Goal: Task Accomplishment & Management: Use online tool/utility

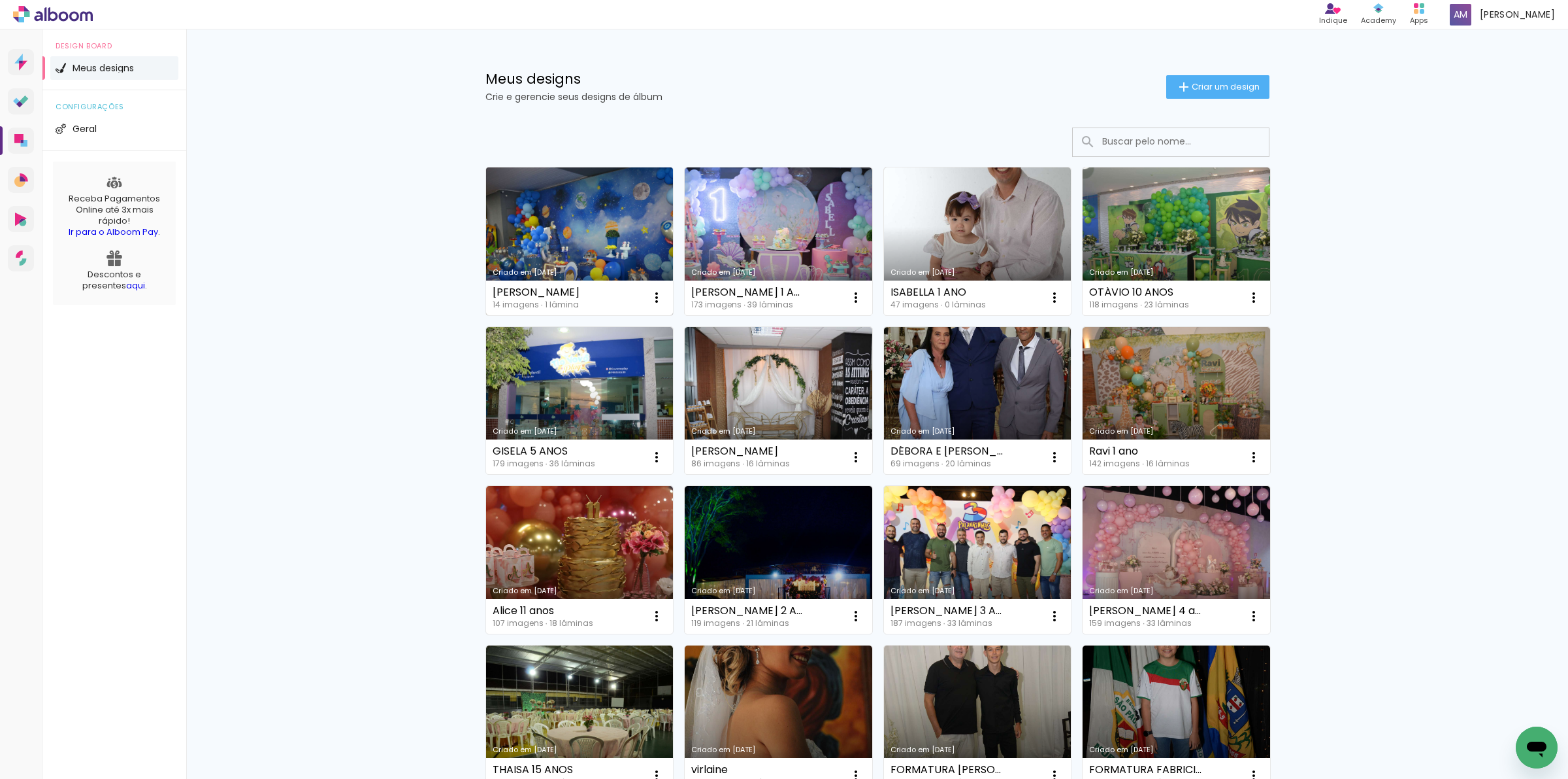
click at [599, 240] on link "Criado em 05/09/25" at bounding box center [579, 241] width 187 height 147
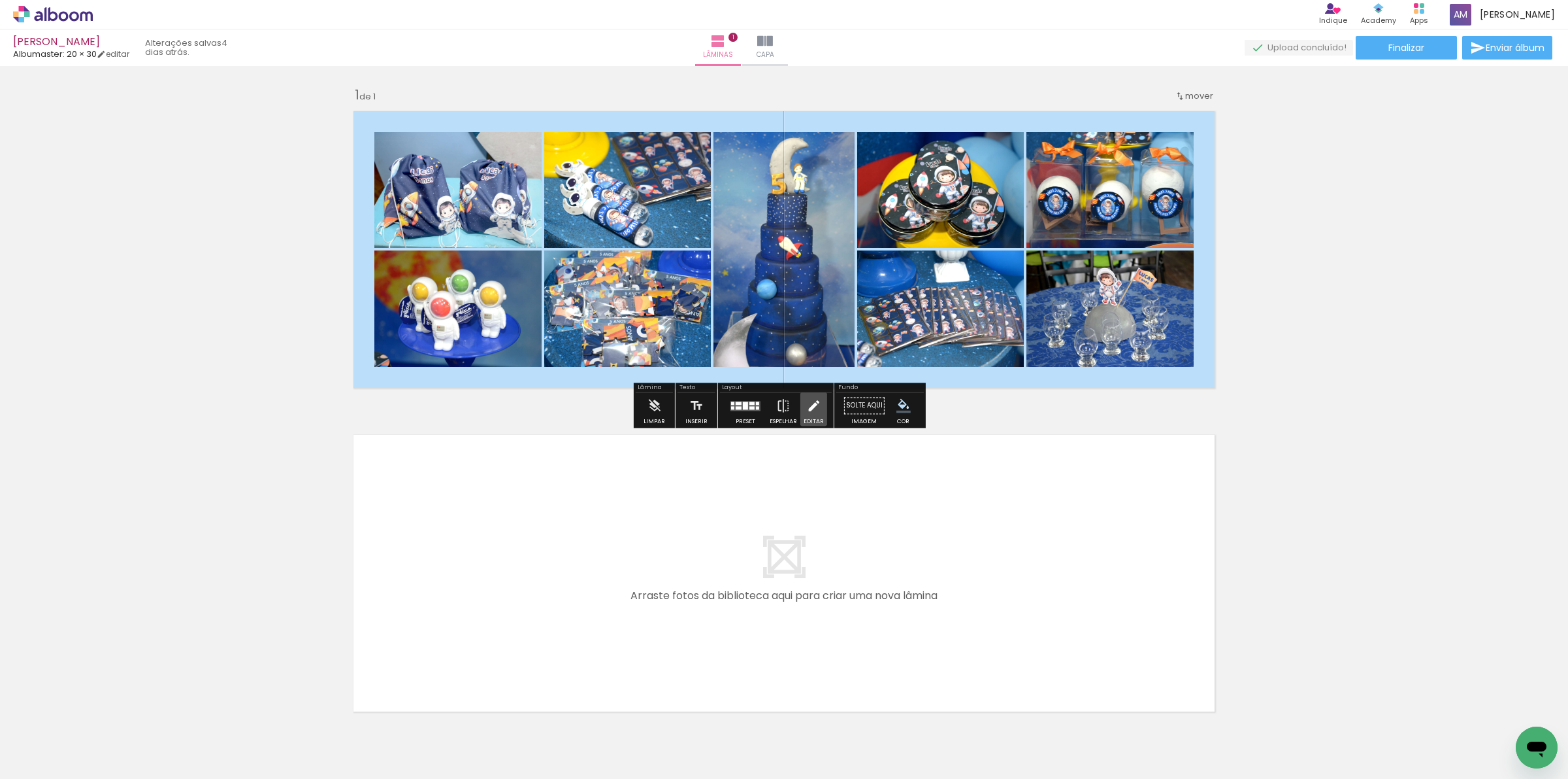
click at [810, 407] on iron-icon at bounding box center [813, 405] width 15 height 26
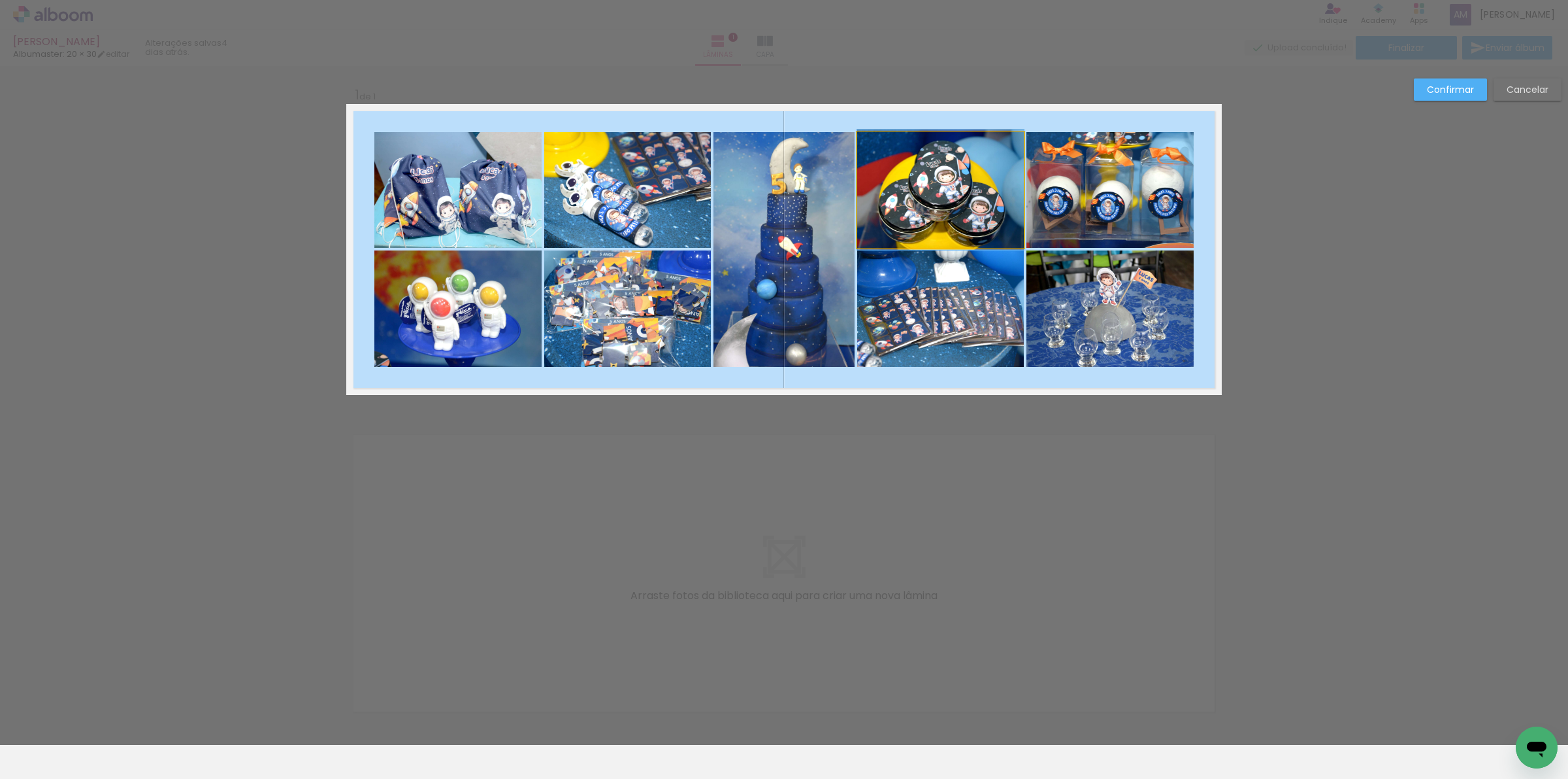
click at [924, 212] on quentale-photo at bounding box center [940, 189] width 166 height 116
click at [948, 300] on quentale-photo at bounding box center [940, 309] width 166 height 116
click at [1080, 317] on quentale-photo at bounding box center [1110, 309] width 167 height 116
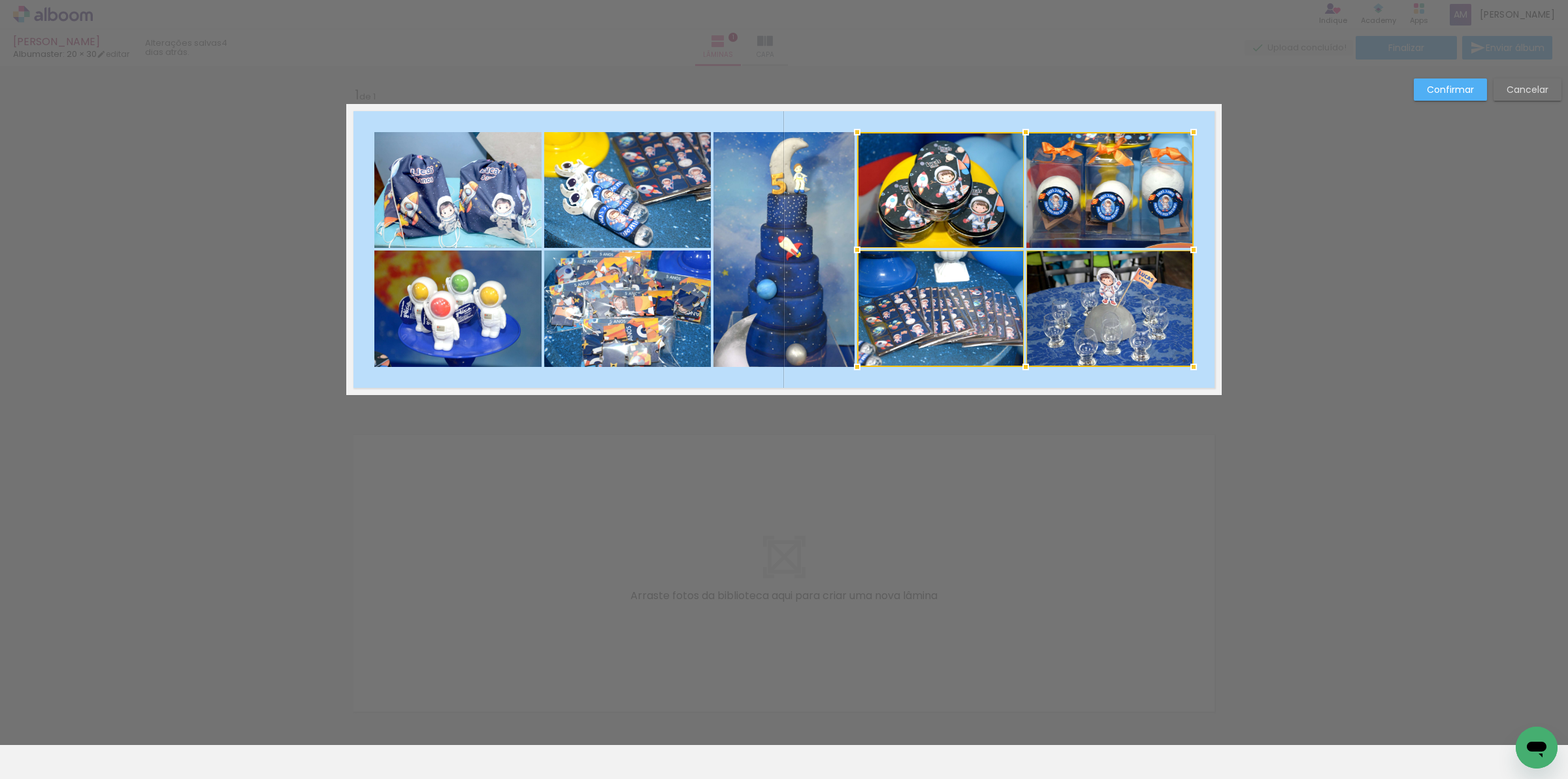
click at [1116, 185] on div at bounding box center [1025, 249] width 337 height 235
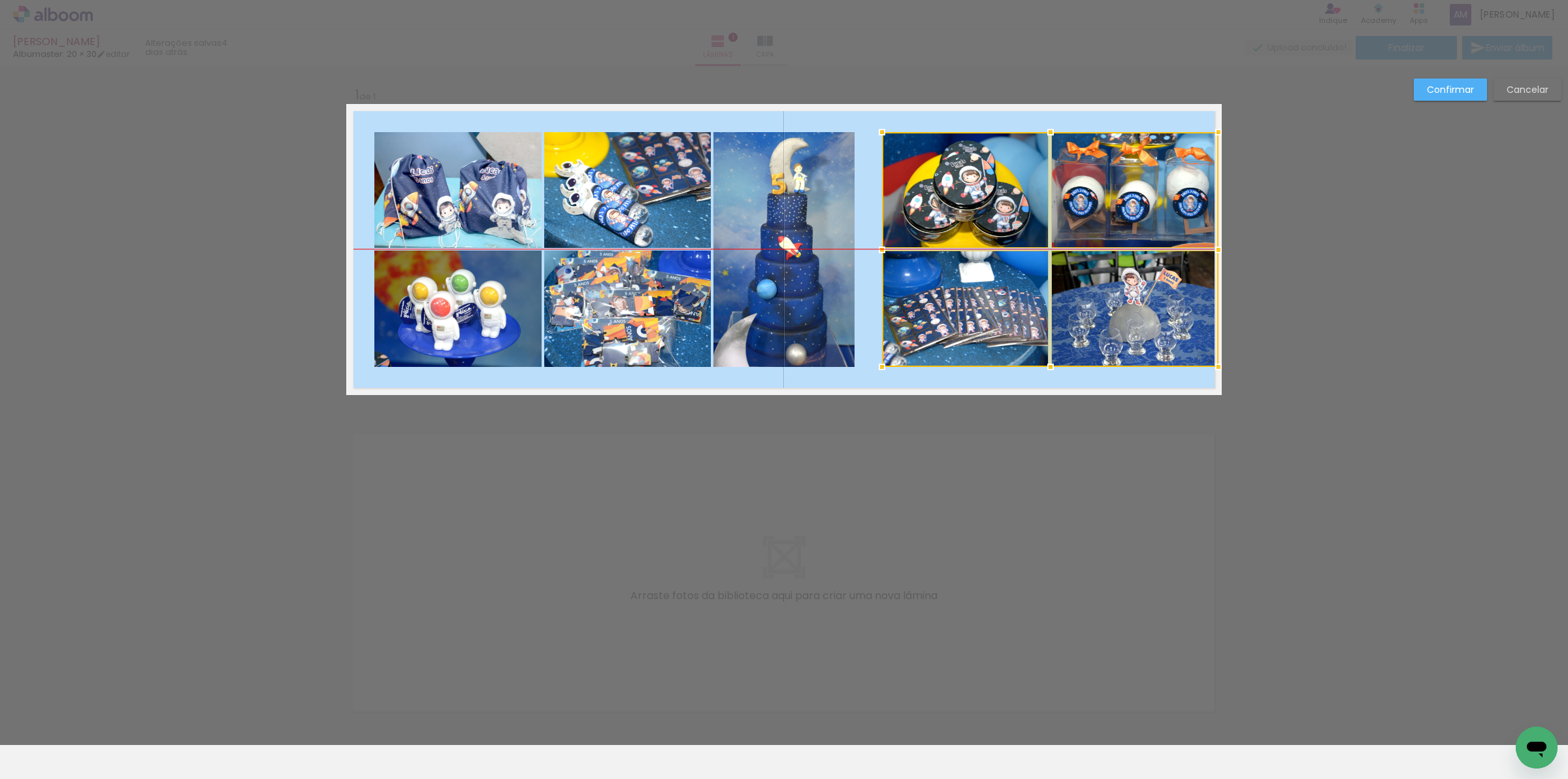
drag, startPoint x: 1116, startPoint y: 185, endPoint x: 1141, endPoint y: 183, distance: 25.1
click at [1141, 183] on div at bounding box center [1050, 249] width 337 height 235
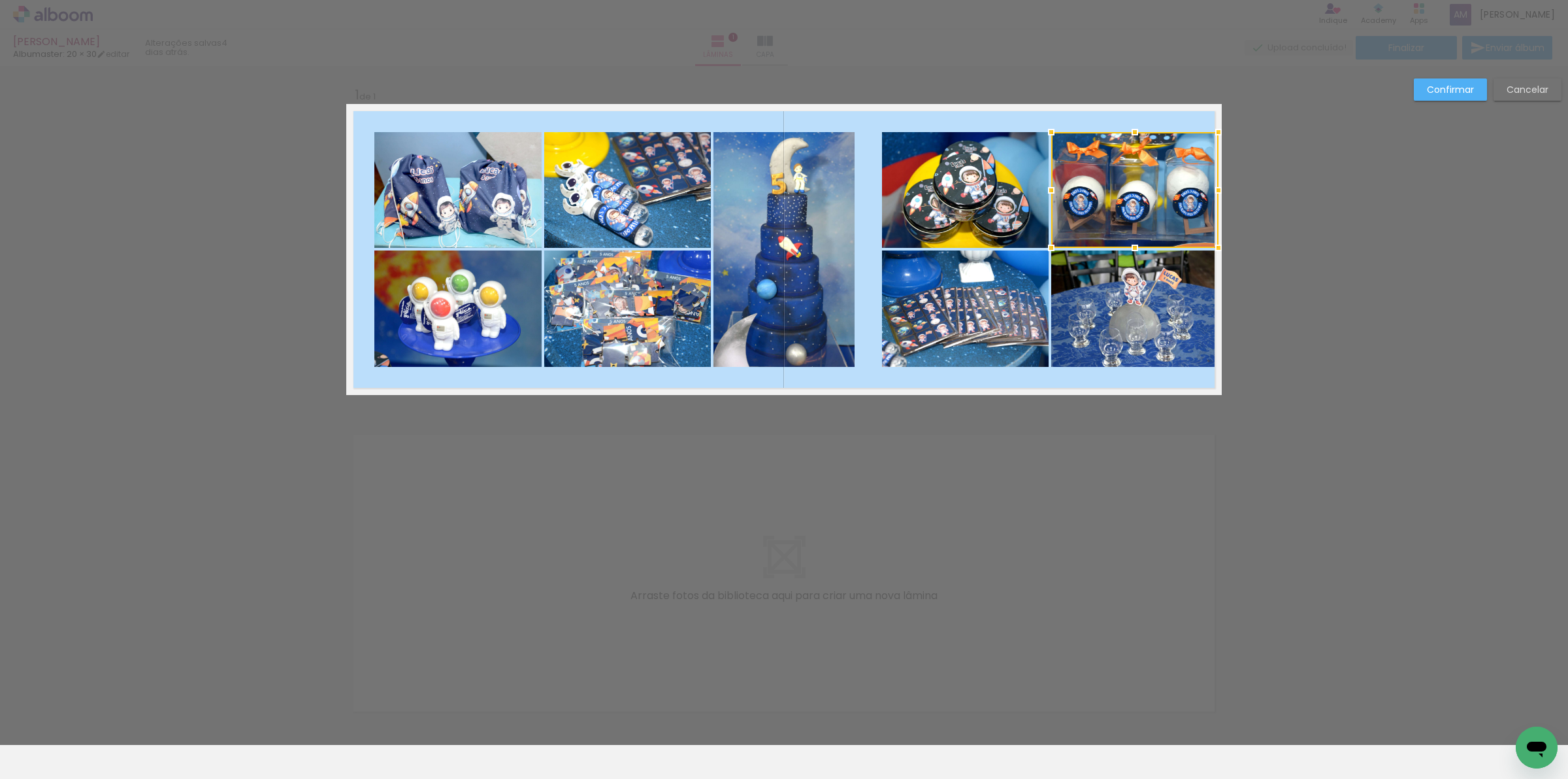
click at [929, 188] on quentale-photo at bounding box center [965, 189] width 166 height 116
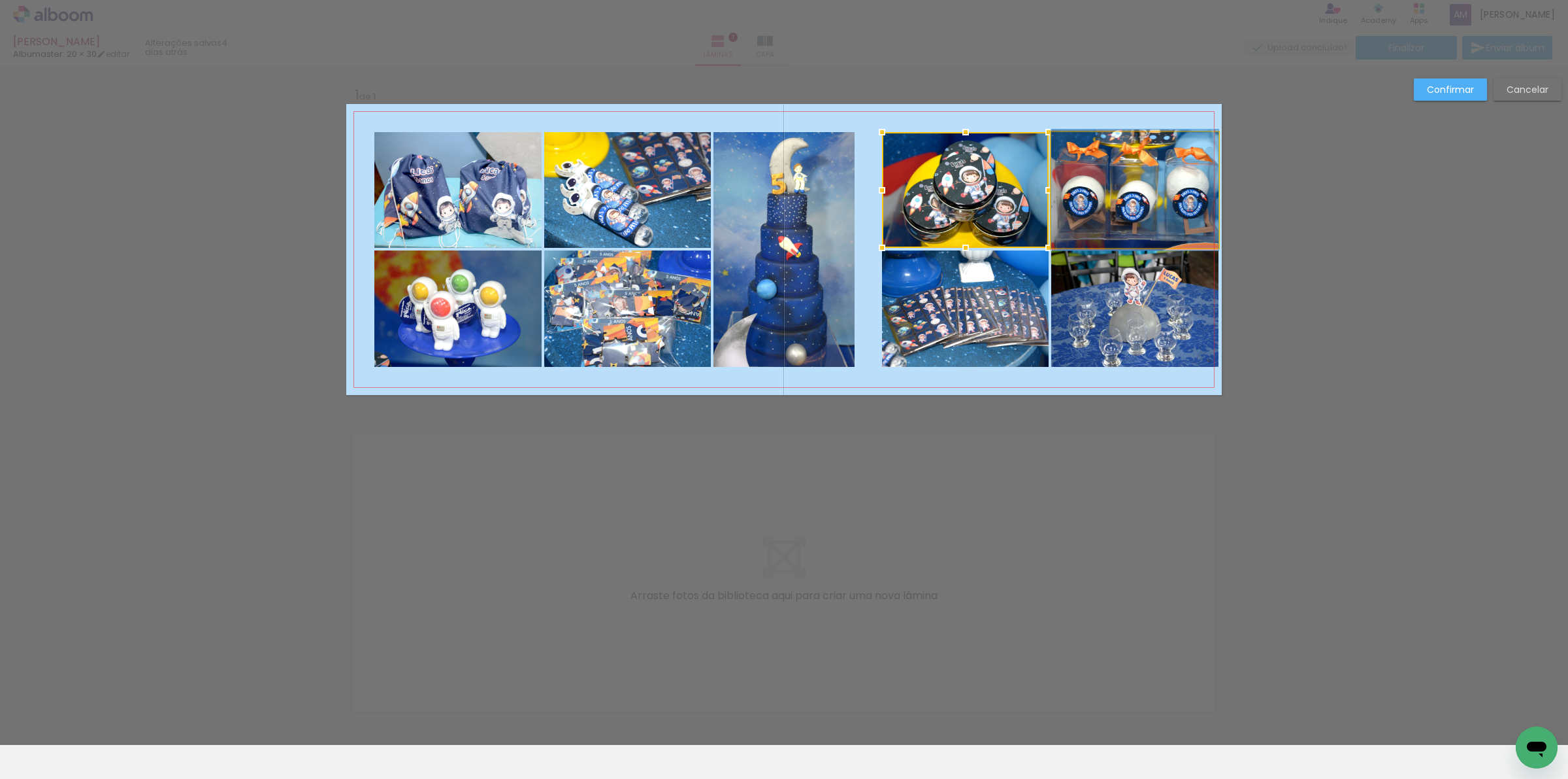
click at [1104, 191] on quentale-photo at bounding box center [1135, 189] width 167 height 116
click at [1102, 305] on quentale-photo at bounding box center [1135, 309] width 167 height 116
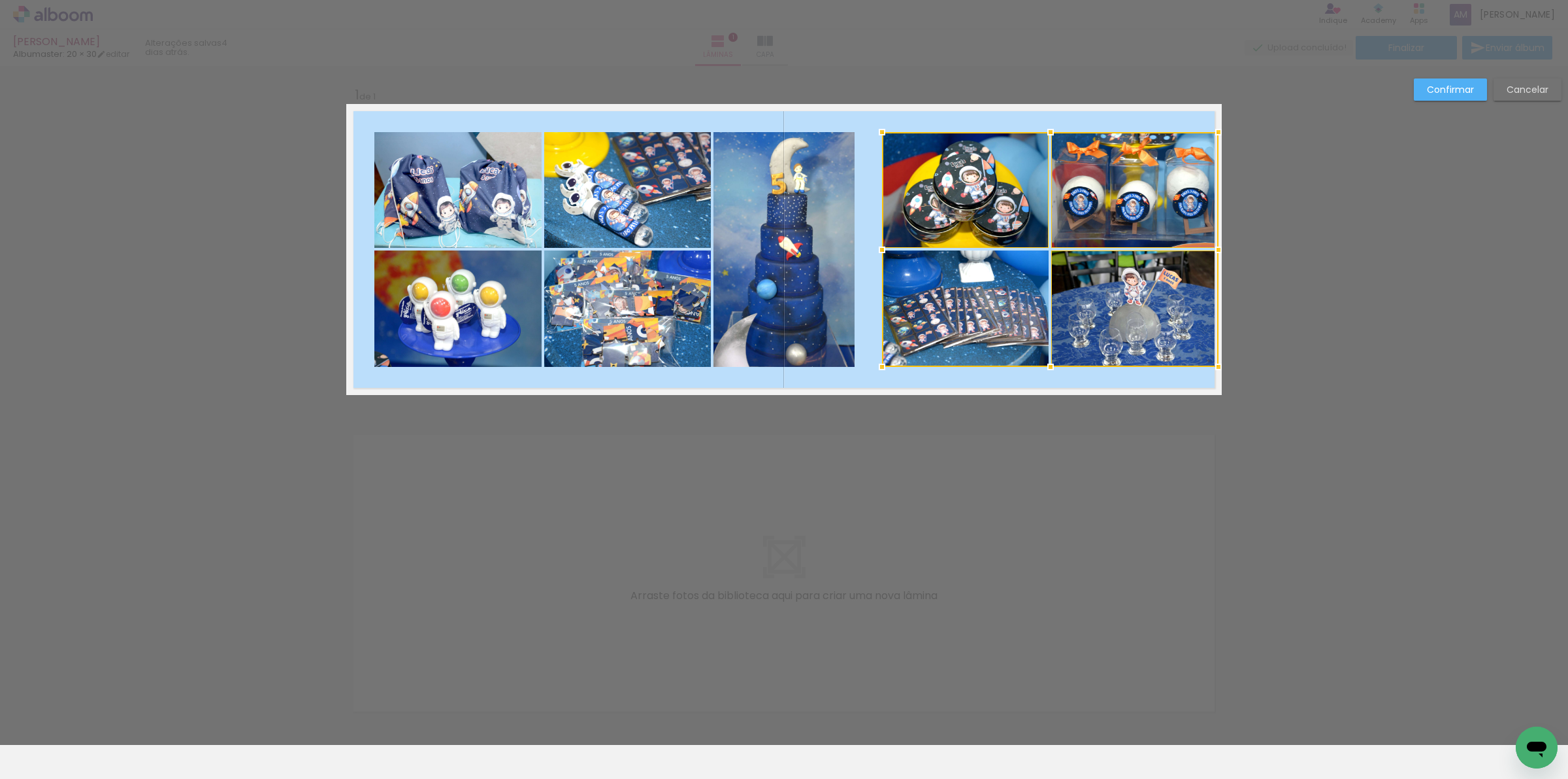
click at [987, 326] on div at bounding box center [1050, 249] width 337 height 235
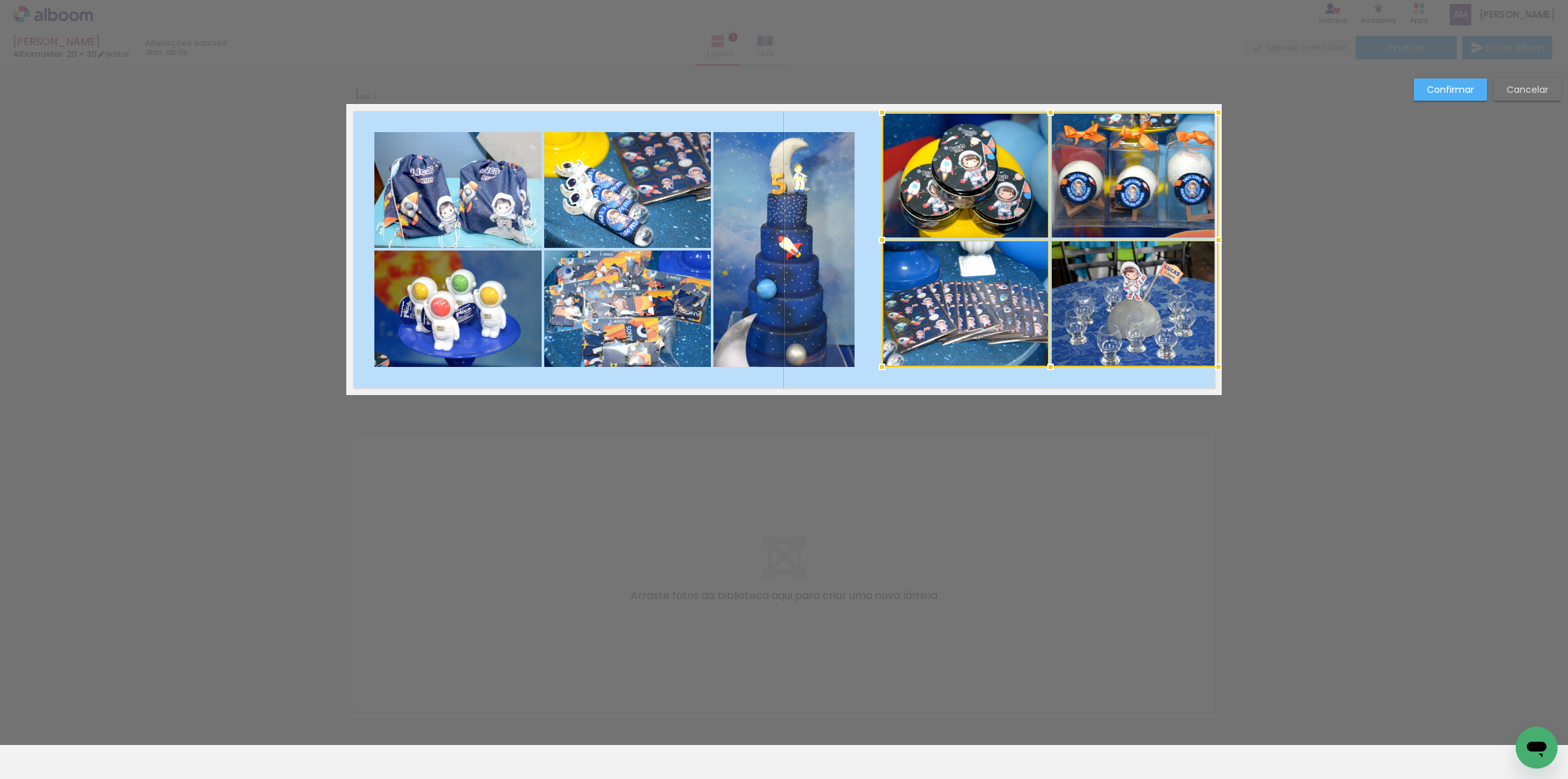
drag, startPoint x: 1044, startPoint y: 133, endPoint x: 1050, endPoint y: 116, distance: 18.0
click at [1050, 116] on div at bounding box center [1050, 112] width 26 height 26
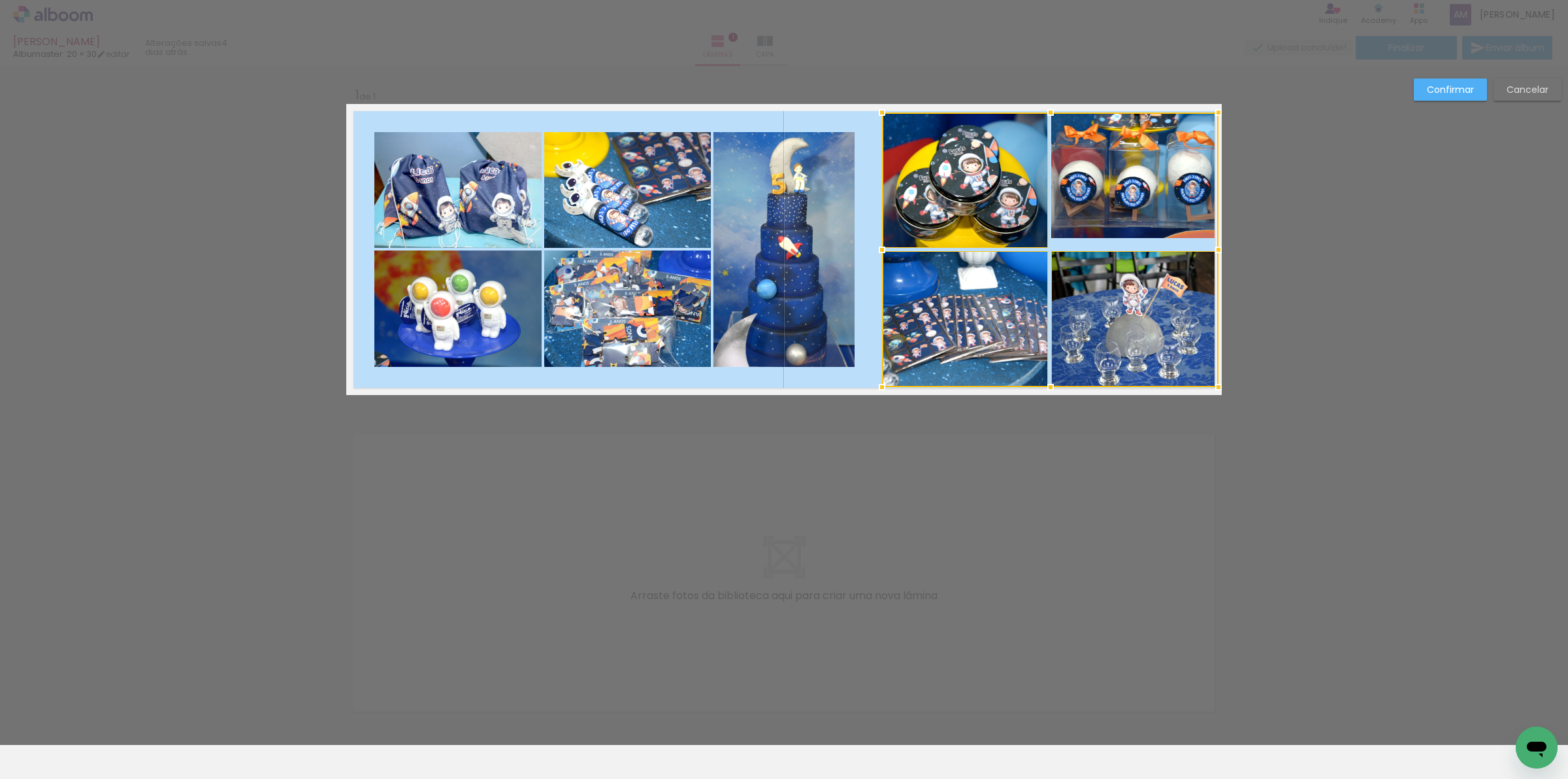
drag, startPoint x: 1042, startPoint y: 361, endPoint x: 1049, endPoint y: 381, distance: 21.2
click at [1049, 381] on div at bounding box center [1050, 387] width 26 height 26
click at [1108, 195] on quentale-photo at bounding box center [1135, 176] width 167 height 126
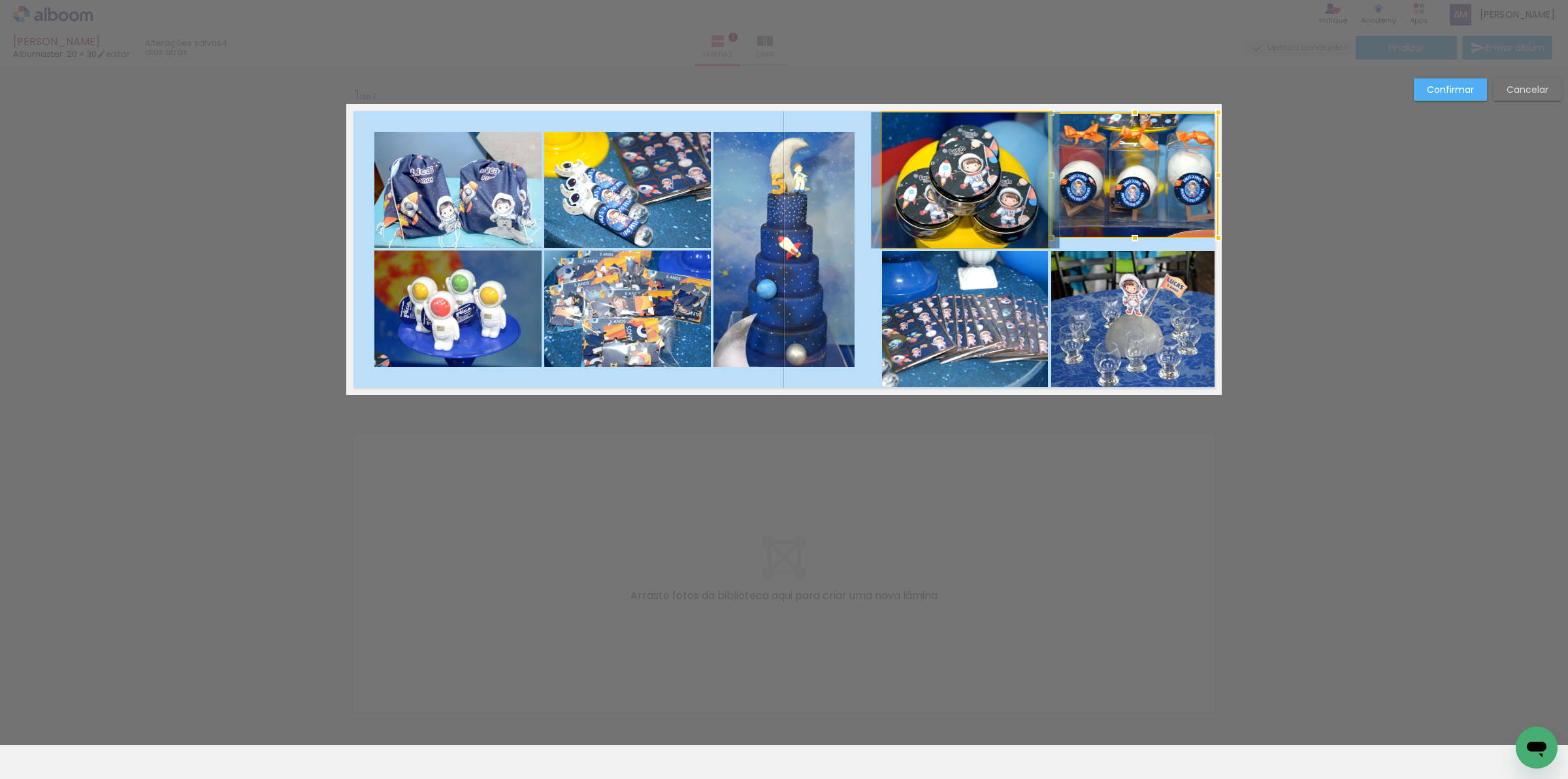
click at [991, 187] on quentale-photo at bounding box center [965, 180] width 166 height 136
click at [985, 311] on quentale-photo at bounding box center [965, 319] width 166 height 136
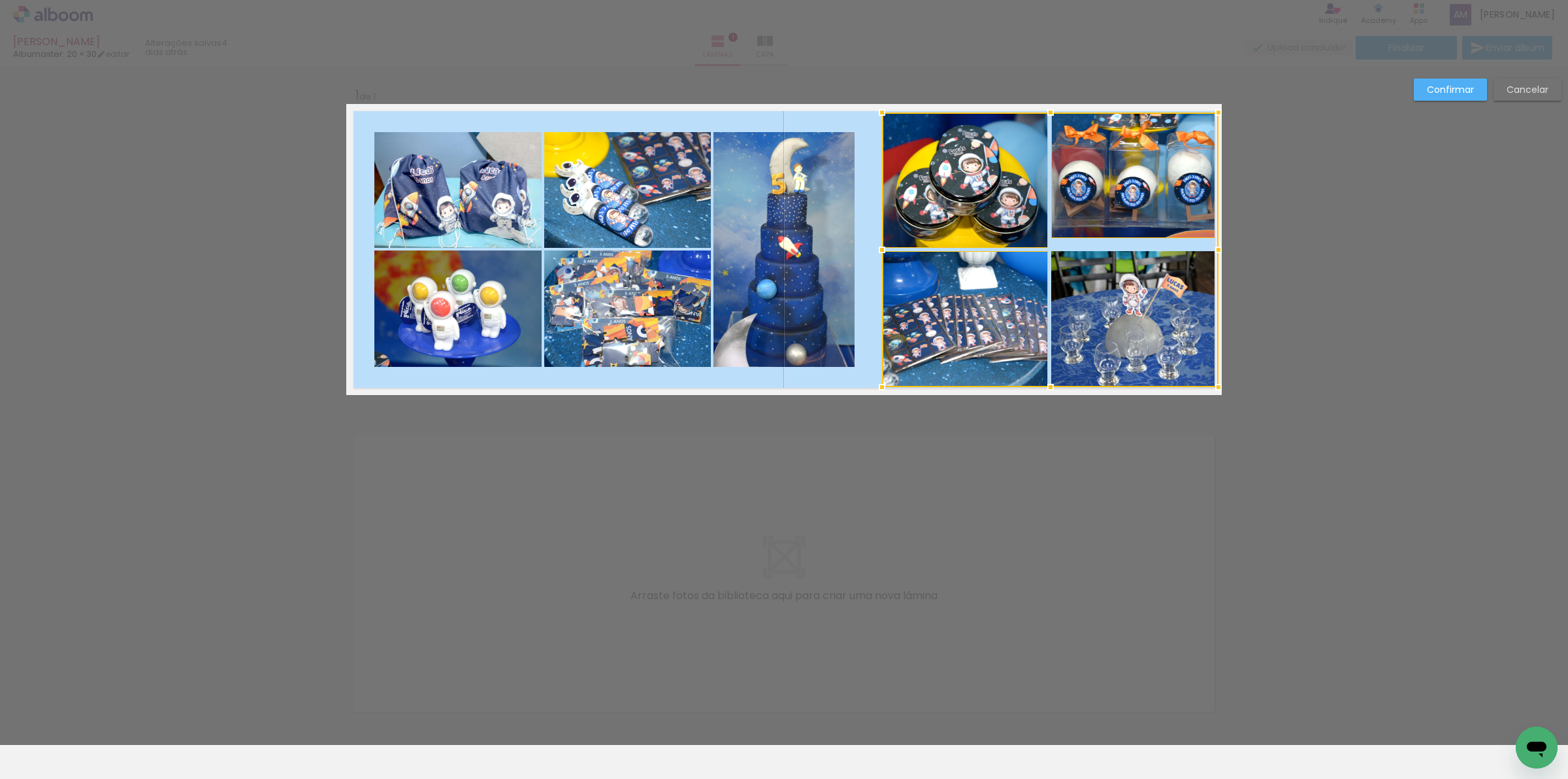
click at [1100, 315] on div at bounding box center [1050, 250] width 337 height 275
click at [1125, 205] on div at bounding box center [1050, 250] width 337 height 275
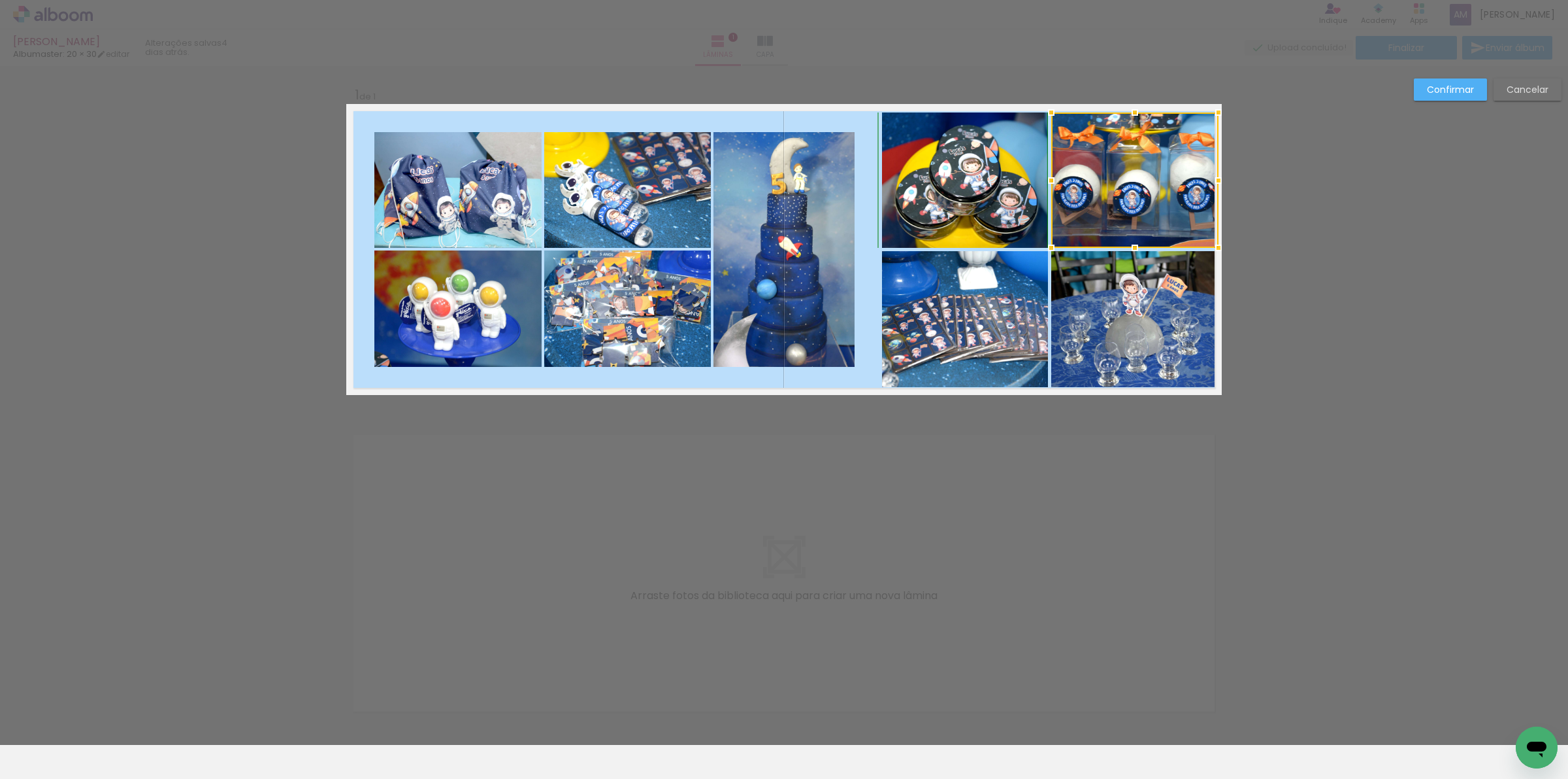
click at [1129, 244] on div at bounding box center [1134, 248] width 26 height 26
click at [987, 211] on quentale-photo at bounding box center [965, 180] width 166 height 136
click at [1141, 197] on quentale-photo at bounding box center [1135, 180] width 167 height 136
click at [1008, 289] on quentale-photo at bounding box center [965, 319] width 166 height 136
click at [1094, 299] on div at bounding box center [1050, 250] width 337 height 275
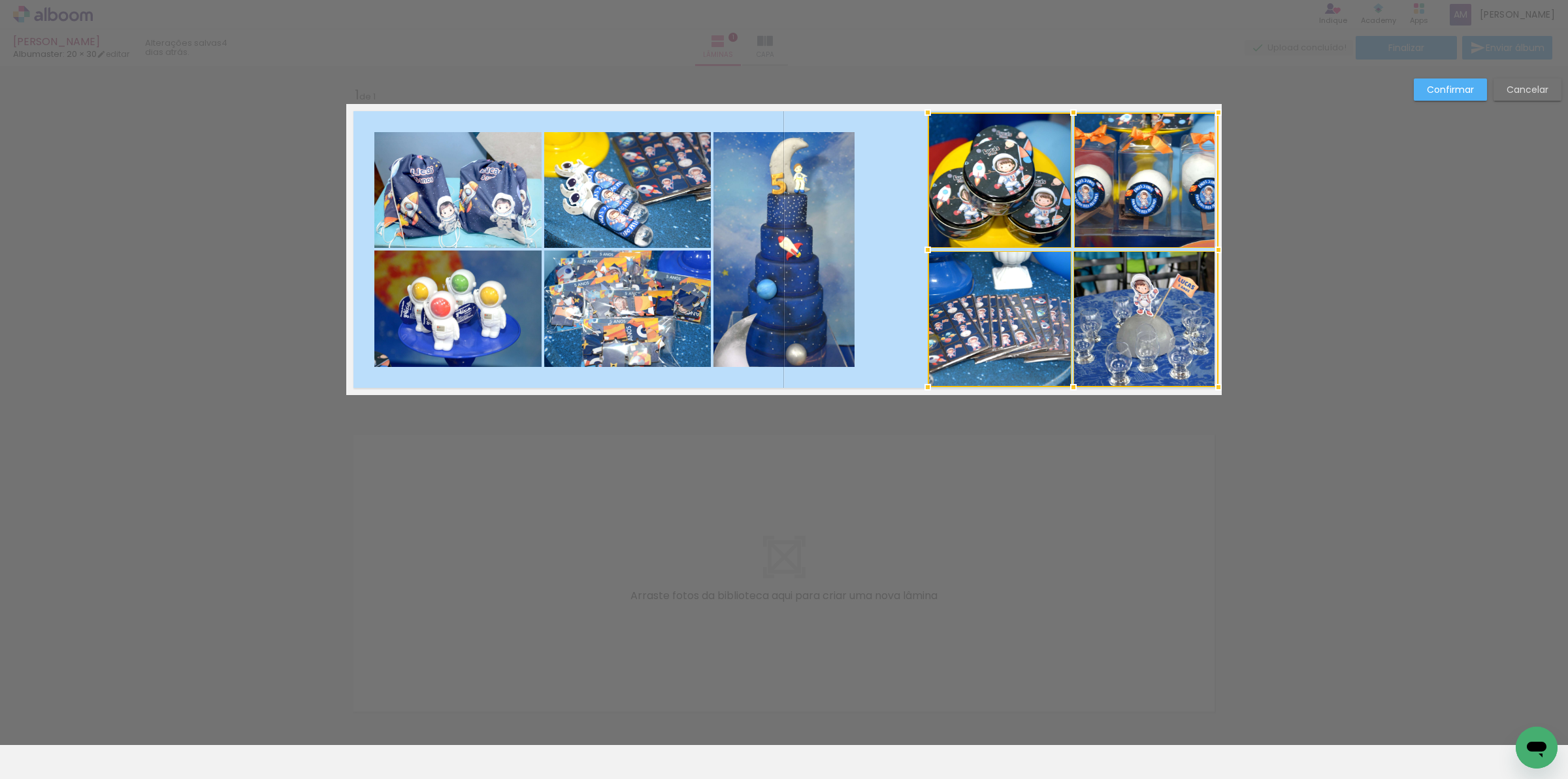
drag, startPoint x: 882, startPoint y: 249, endPoint x: 929, endPoint y: 249, distance: 47.0
click at [929, 249] on div at bounding box center [928, 249] width 26 height 26
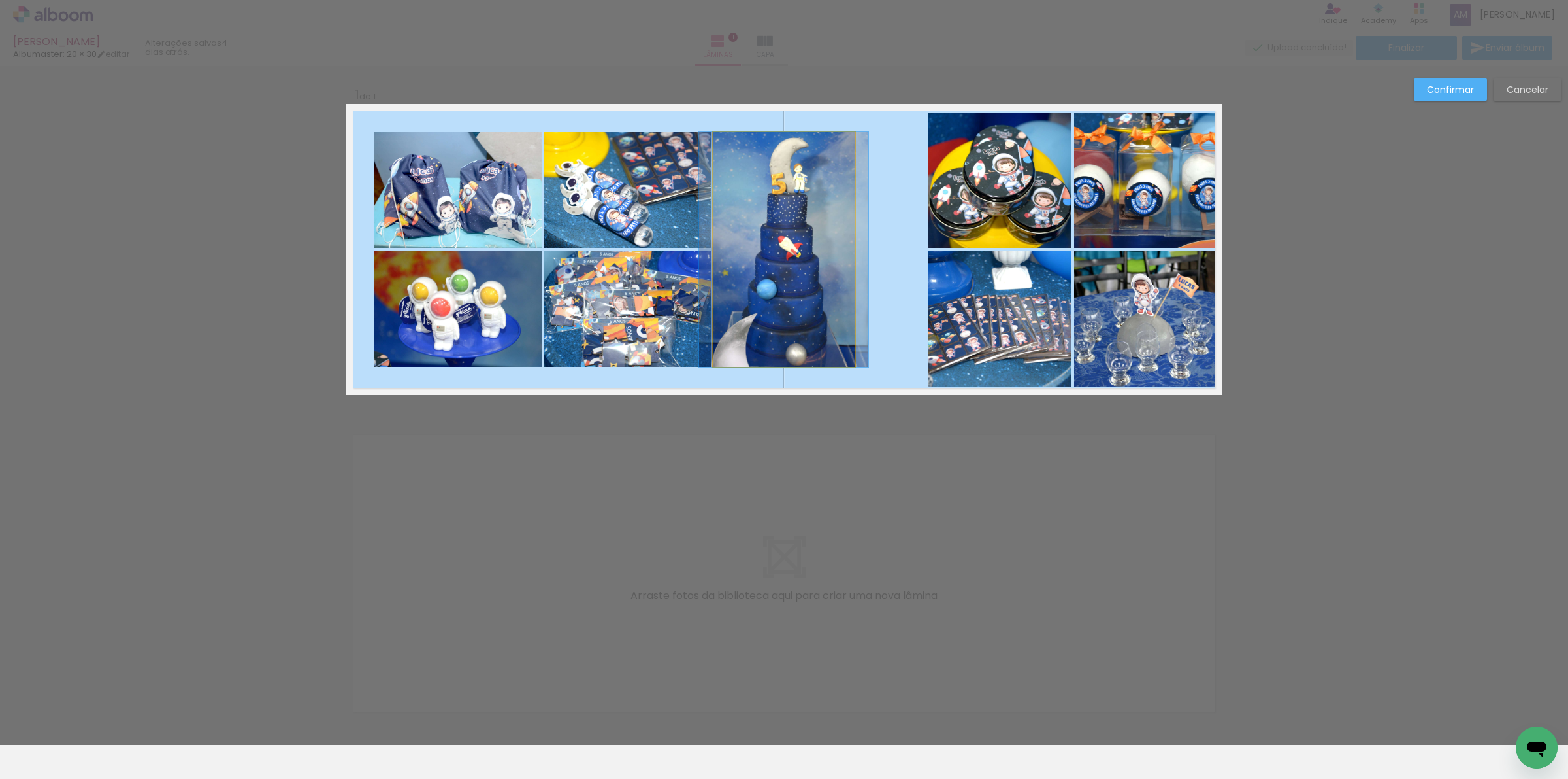
click at [789, 252] on quentale-photo at bounding box center [783, 249] width 141 height 235
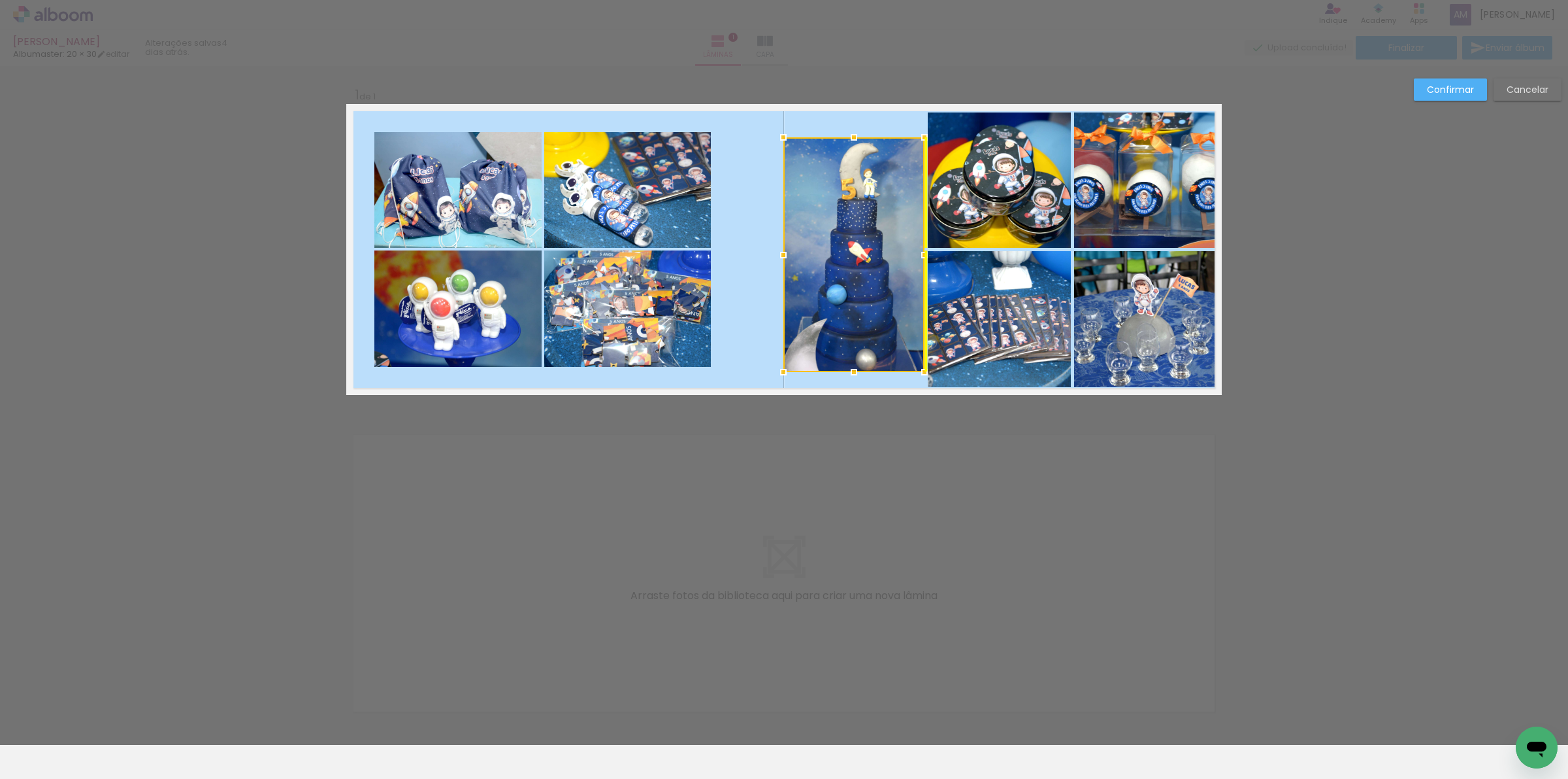
drag, startPoint x: 789, startPoint y: 252, endPoint x: 852, endPoint y: 258, distance: 63.3
click at [852, 258] on div at bounding box center [853, 255] width 141 height 235
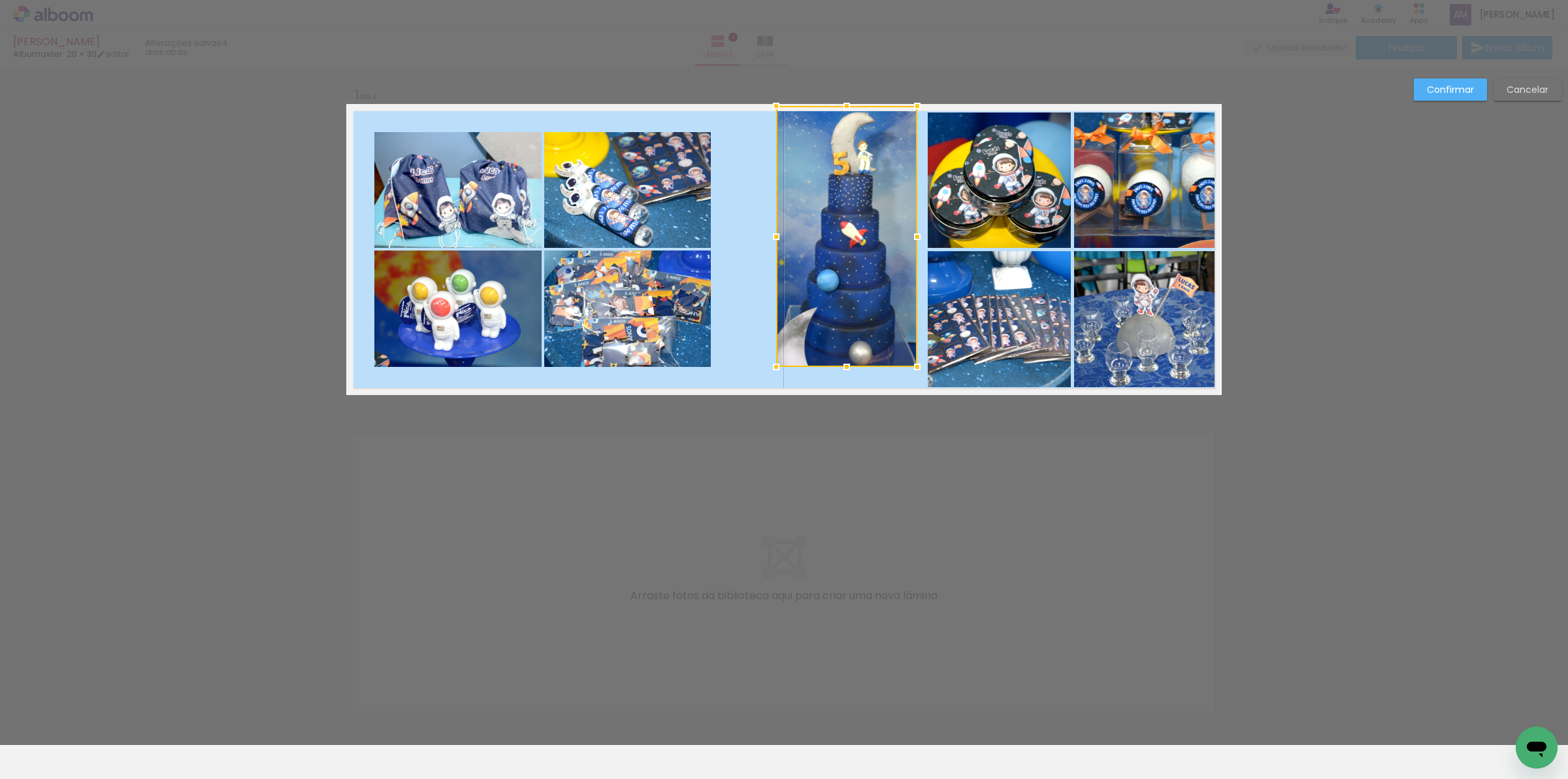
drag, startPoint x: 840, startPoint y: 136, endPoint x: 844, endPoint y: 109, distance: 27.3
click at [844, 109] on div at bounding box center [847, 106] width 26 height 26
drag, startPoint x: 845, startPoint y: 363, endPoint x: 853, endPoint y: 365, distance: 8.2
click at [853, 365] on div at bounding box center [847, 374] width 26 height 26
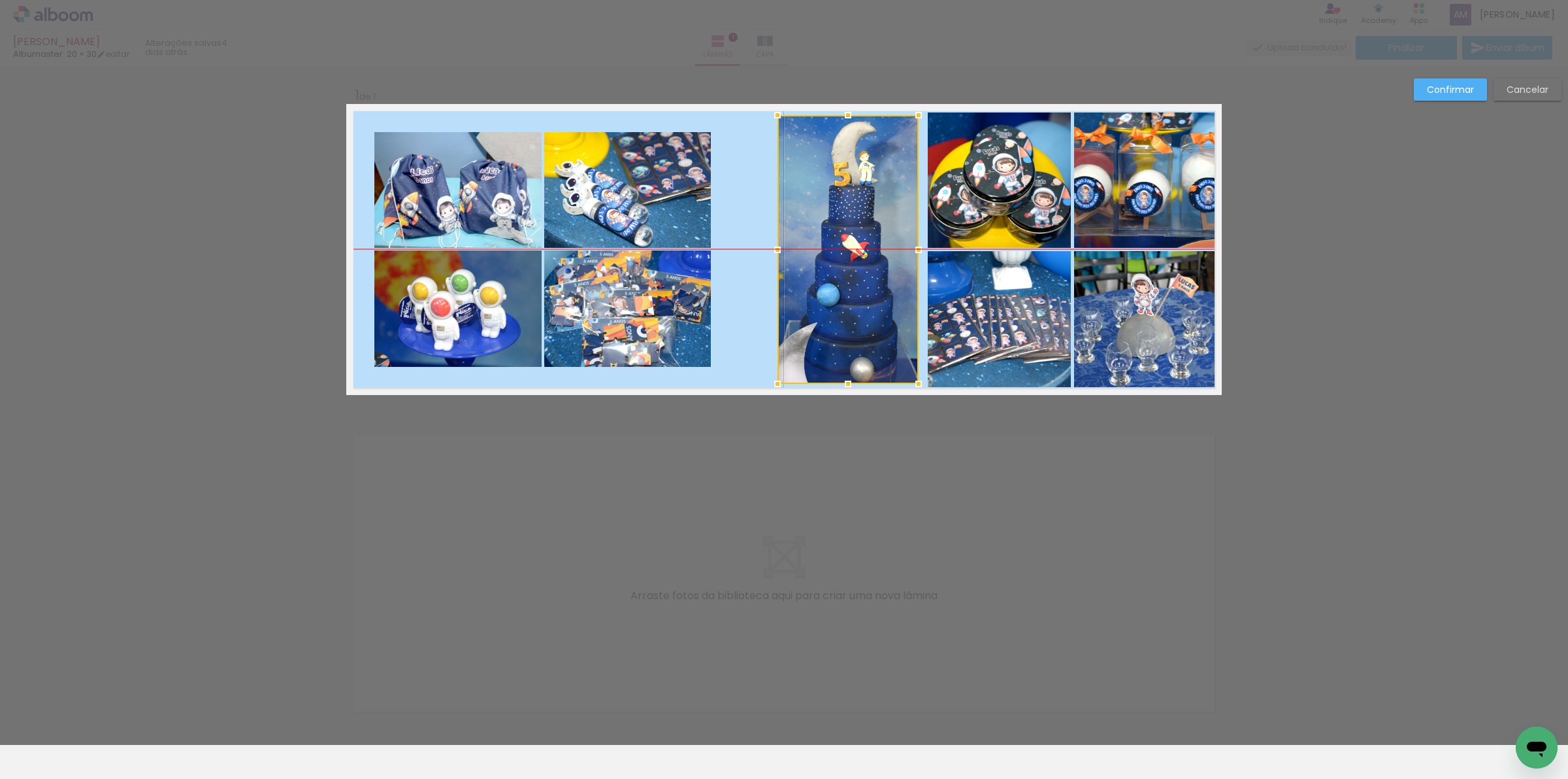
click at [874, 333] on div at bounding box center [848, 248] width 141 height 268
click at [878, 326] on div at bounding box center [848, 248] width 141 height 268
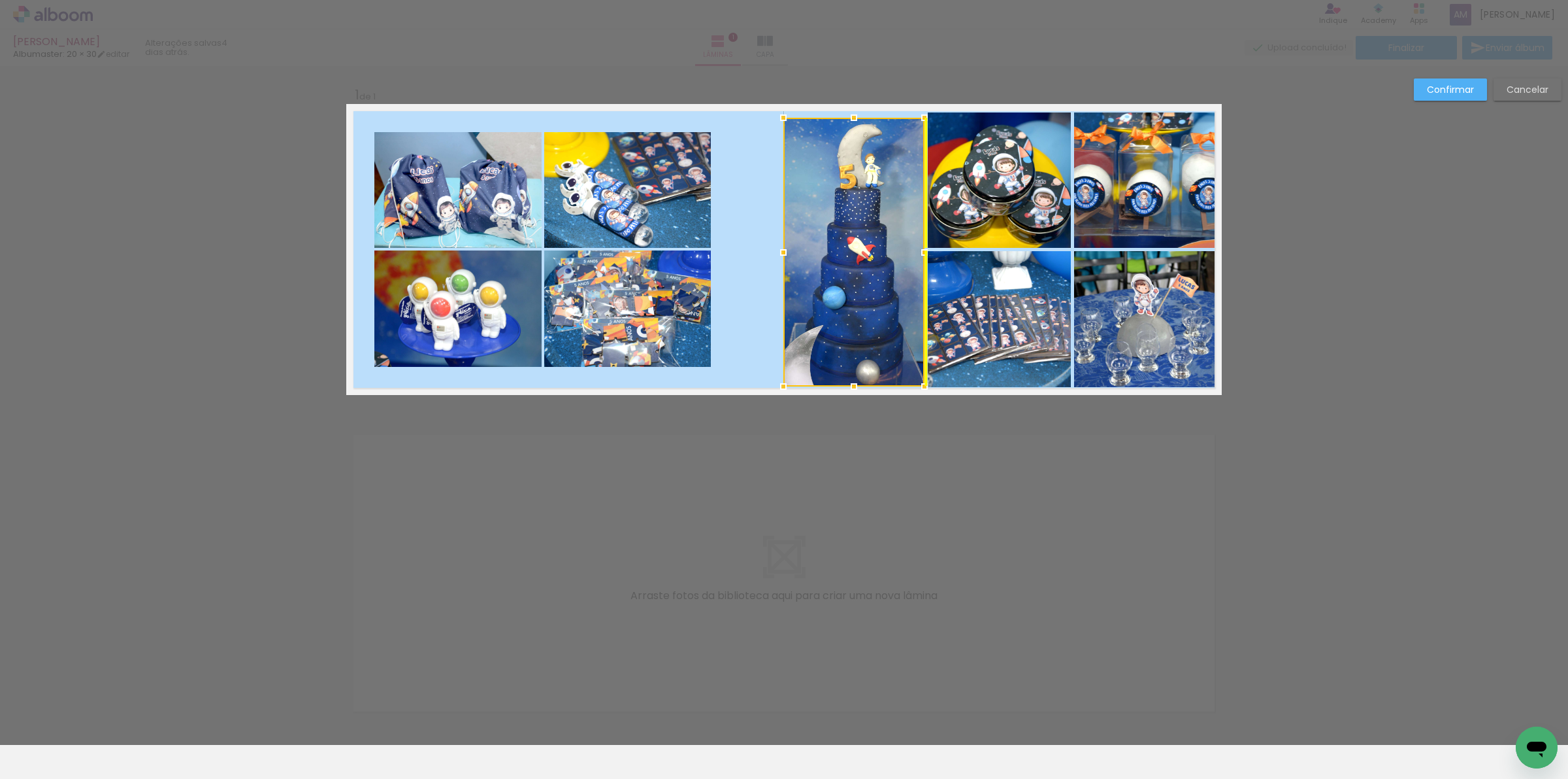
click at [879, 324] on div at bounding box center [853, 251] width 141 height 268
click at [876, 314] on div at bounding box center [853, 249] width 141 height 268
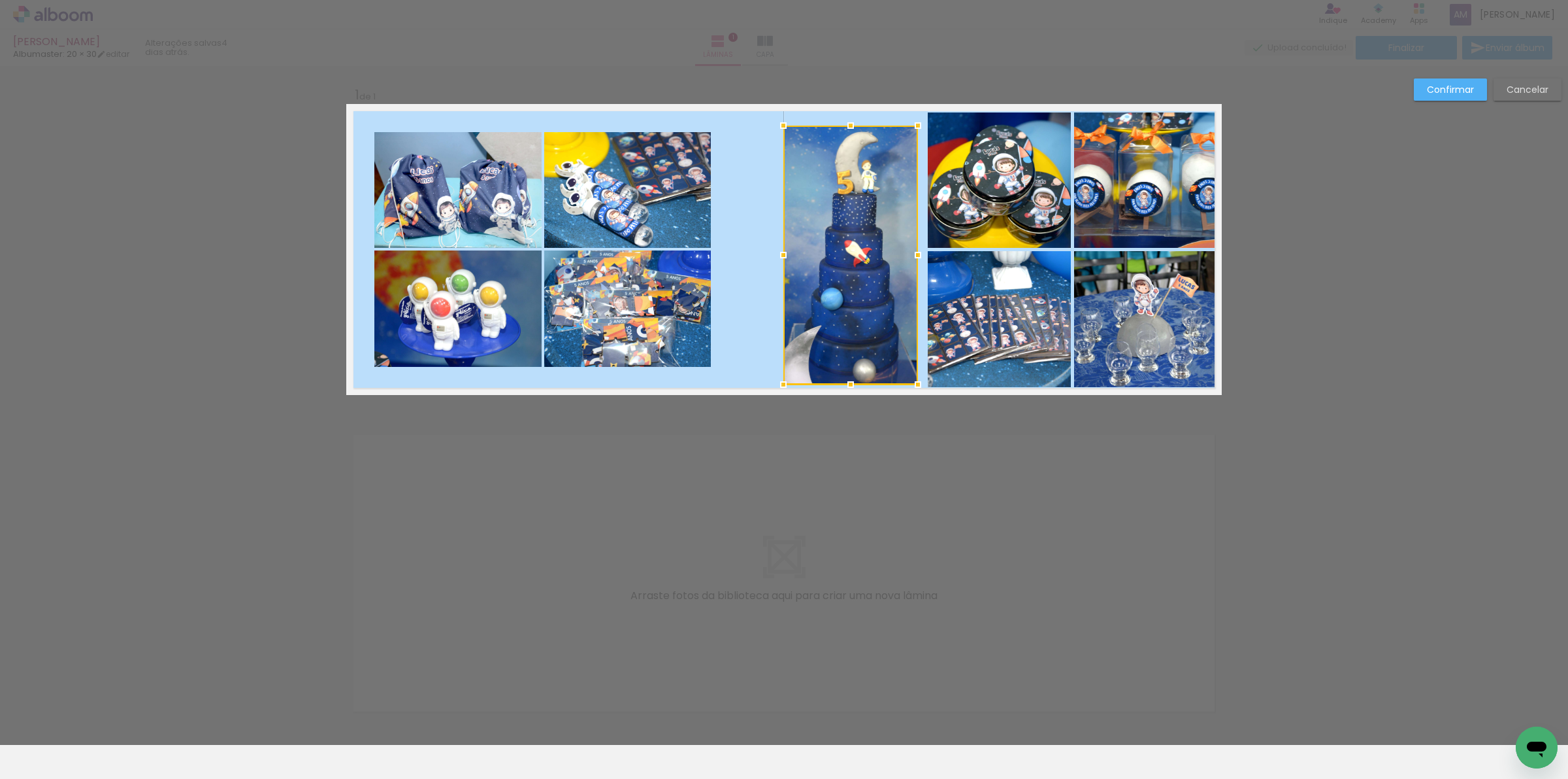
drag, startPoint x: 915, startPoint y: 115, endPoint x: 911, endPoint y: 123, distance: 8.9
click at [911, 123] on div at bounding box center [918, 126] width 26 height 26
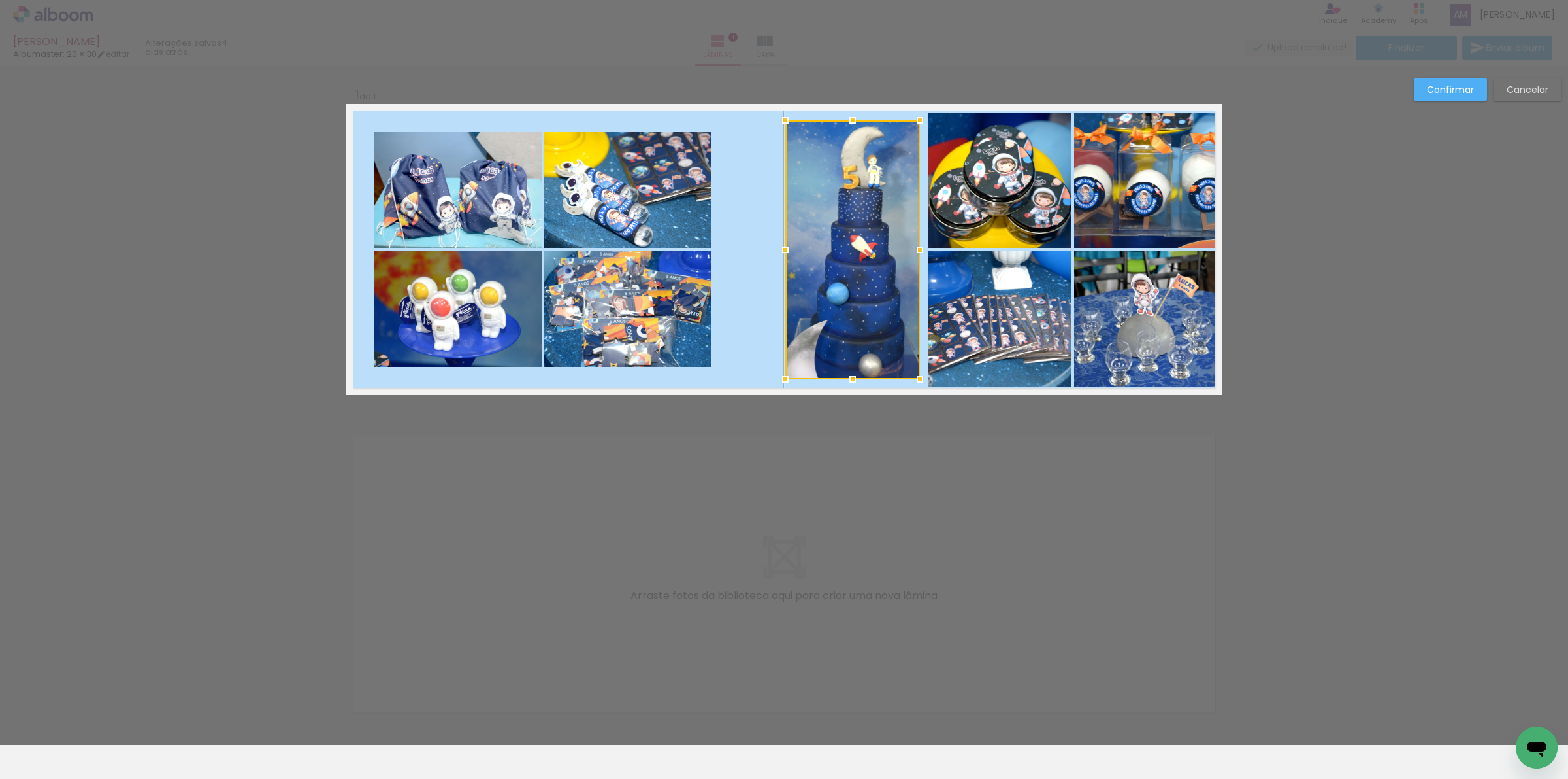
drag, startPoint x: 871, startPoint y: 214, endPoint x: 873, endPoint y: 207, distance: 7.3
click at [873, 207] on div at bounding box center [852, 249] width 135 height 258
click at [1007, 205] on quentale-photo at bounding box center [1000, 180] width 144 height 136
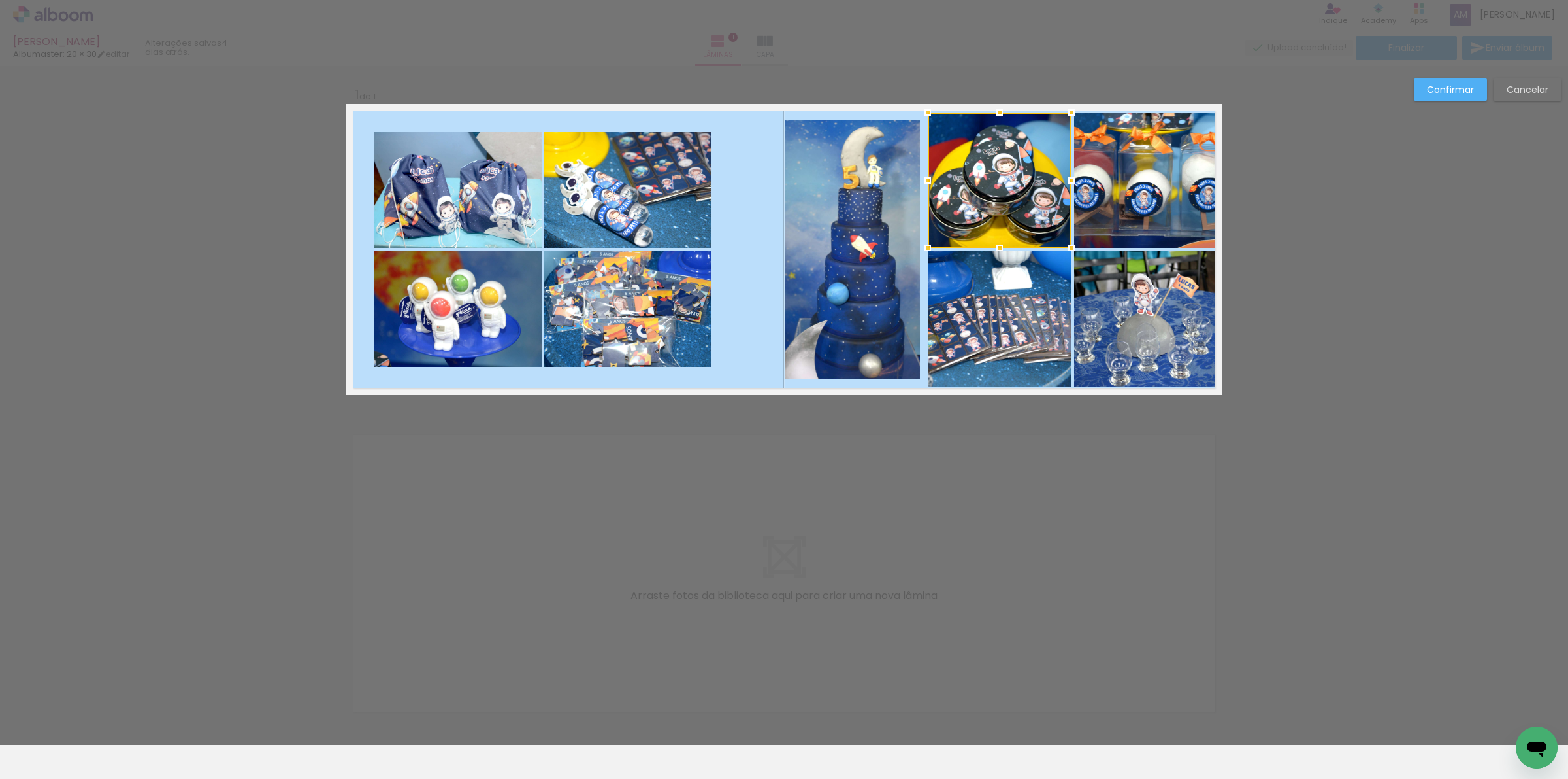
click at [1095, 203] on quentale-photo at bounding box center [1146, 180] width 145 height 136
click at [1020, 314] on quentale-photo at bounding box center [1000, 319] width 144 height 137
drag, startPoint x: 1111, startPoint y: 318, endPoint x: 1106, endPoint y: 312, distance: 7.8
click at [1110, 317] on div at bounding box center [1073, 250] width 291 height 275
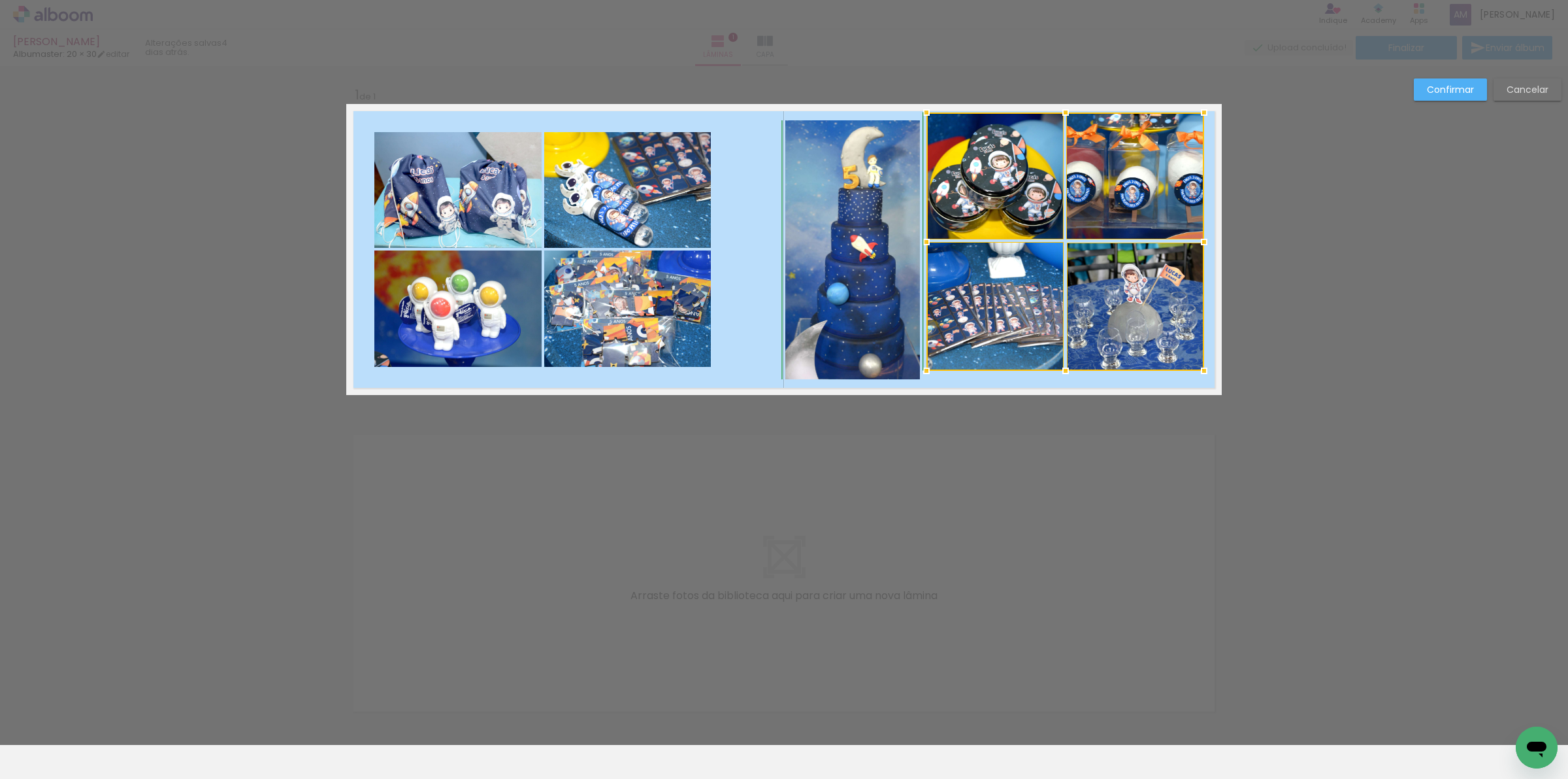
drag, startPoint x: 1213, startPoint y: 392, endPoint x: 1200, endPoint y: 381, distance: 17.0
click at [1200, 381] on div at bounding box center [1203, 370] width 26 height 26
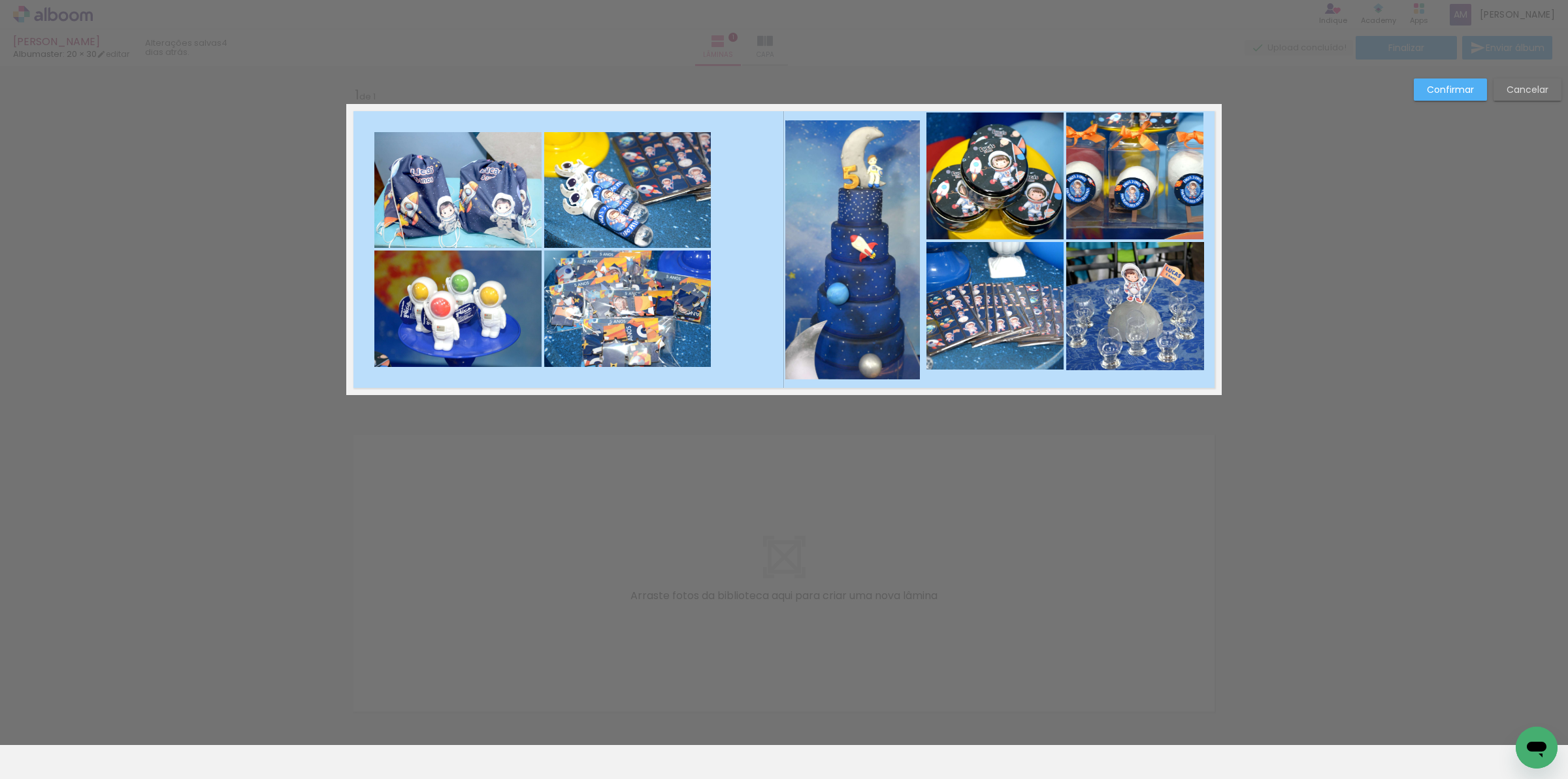
click at [1010, 188] on quentale-photo at bounding box center [995, 176] width 137 height 126
click at [1129, 196] on quentale-photo at bounding box center [1134, 176] width 137 height 126
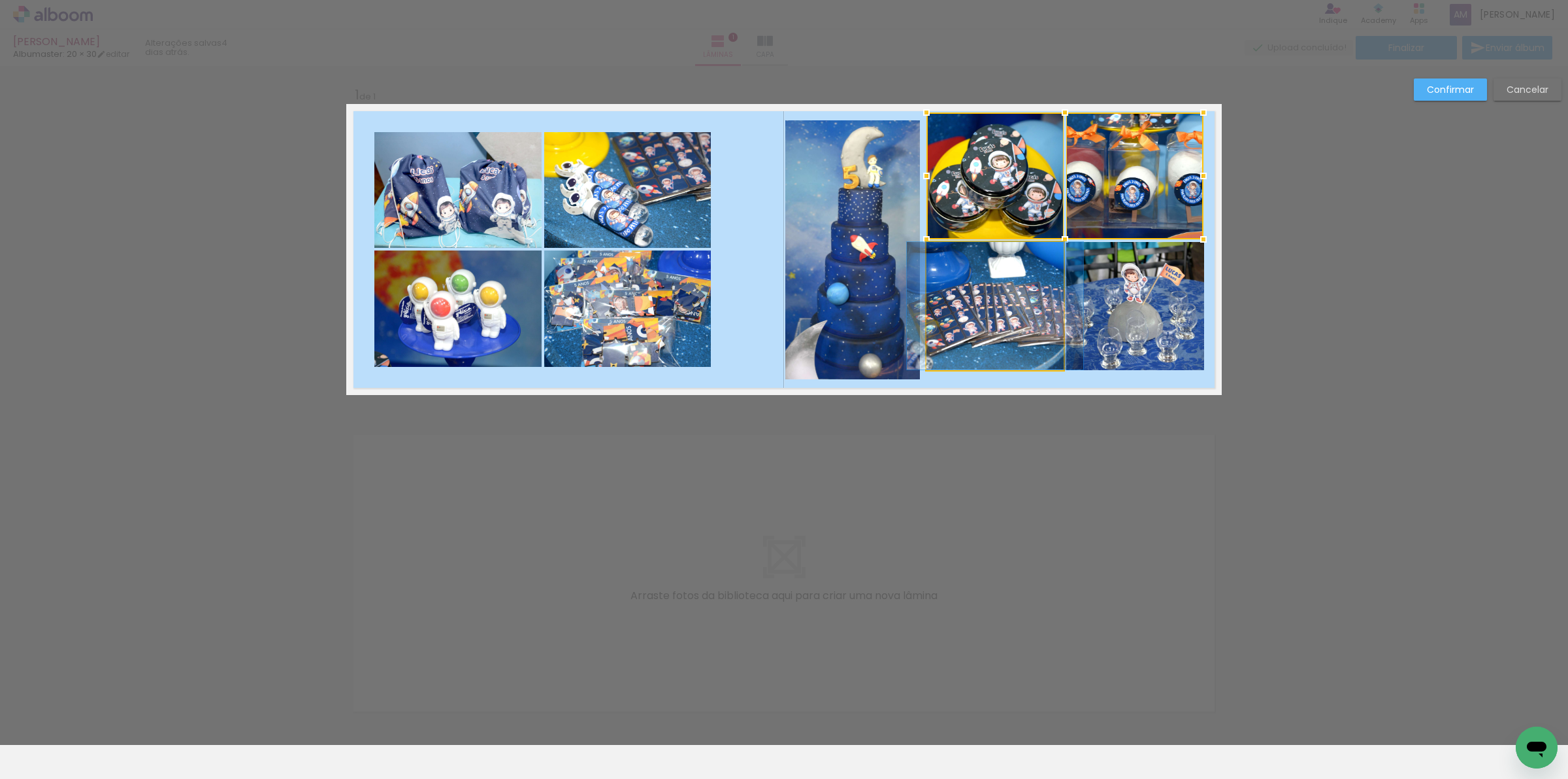
click at [1040, 296] on quentale-photo at bounding box center [995, 306] width 137 height 127
click at [1108, 312] on div at bounding box center [1065, 241] width 277 height 258
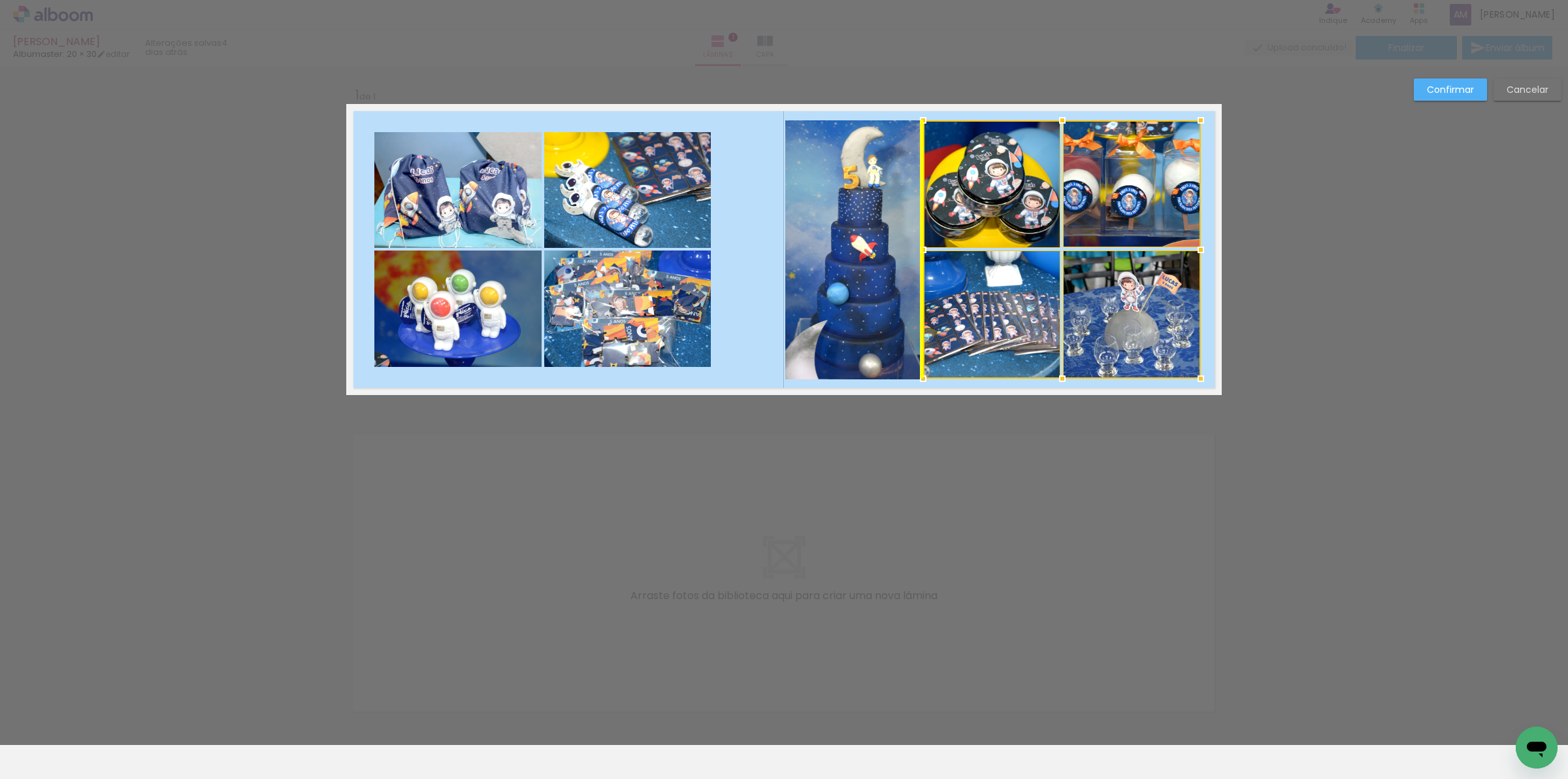
drag, startPoint x: 1108, startPoint y: 312, endPoint x: 1110, endPoint y: 325, distance: 13.2
click at [1110, 325] on div at bounding box center [1061, 249] width 277 height 258
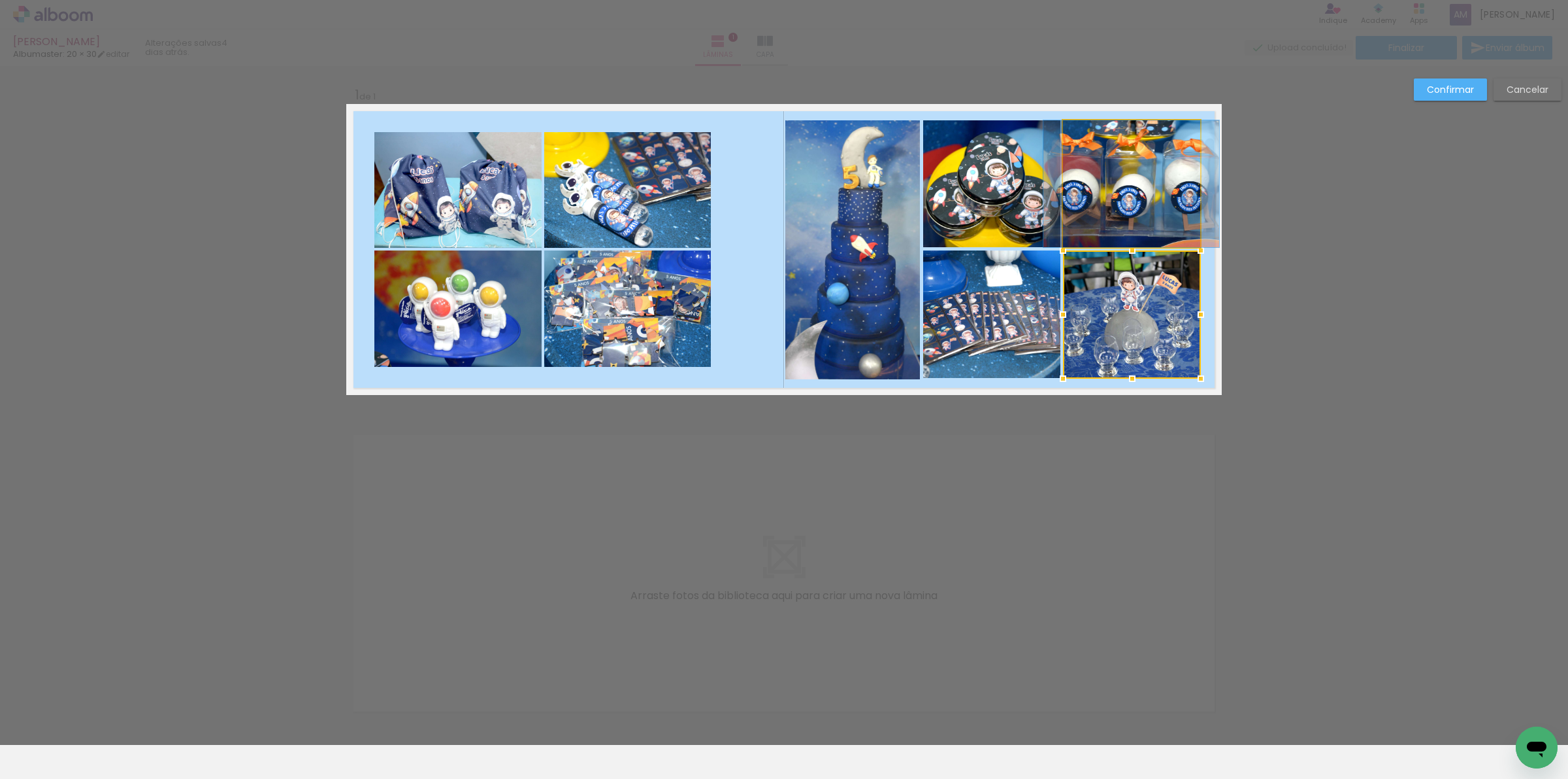
click at [1119, 217] on quentale-photo at bounding box center [1131, 183] width 137 height 126
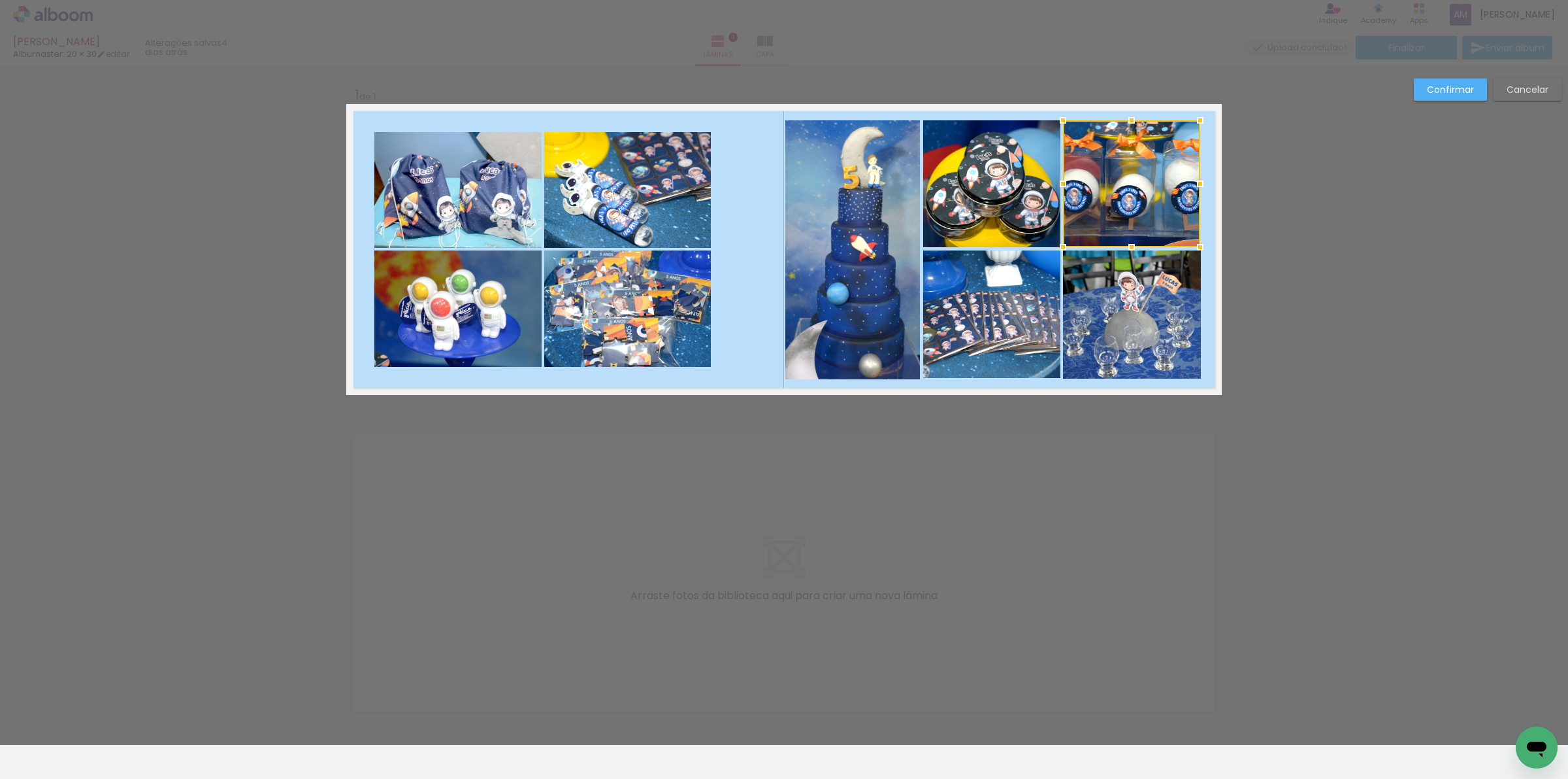
click at [966, 211] on quentale-photo at bounding box center [991, 183] width 137 height 126
click at [1001, 305] on quentale-photo at bounding box center [991, 314] width 137 height 127
click at [1117, 312] on div at bounding box center [1061, 248] width 277 height 258
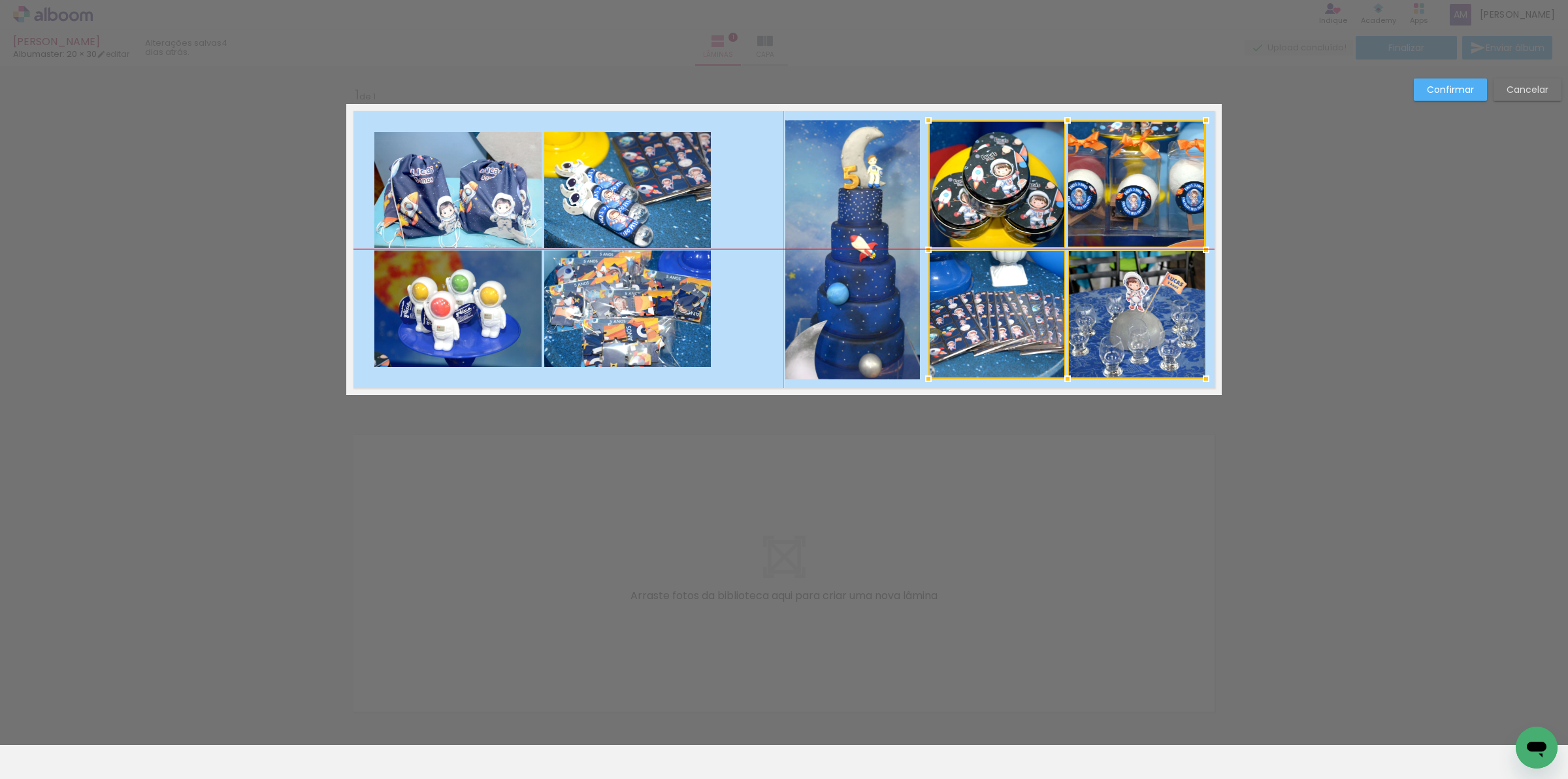
click at [1121, 312] on div at bounding box center [1067, 249] width 277 height 258
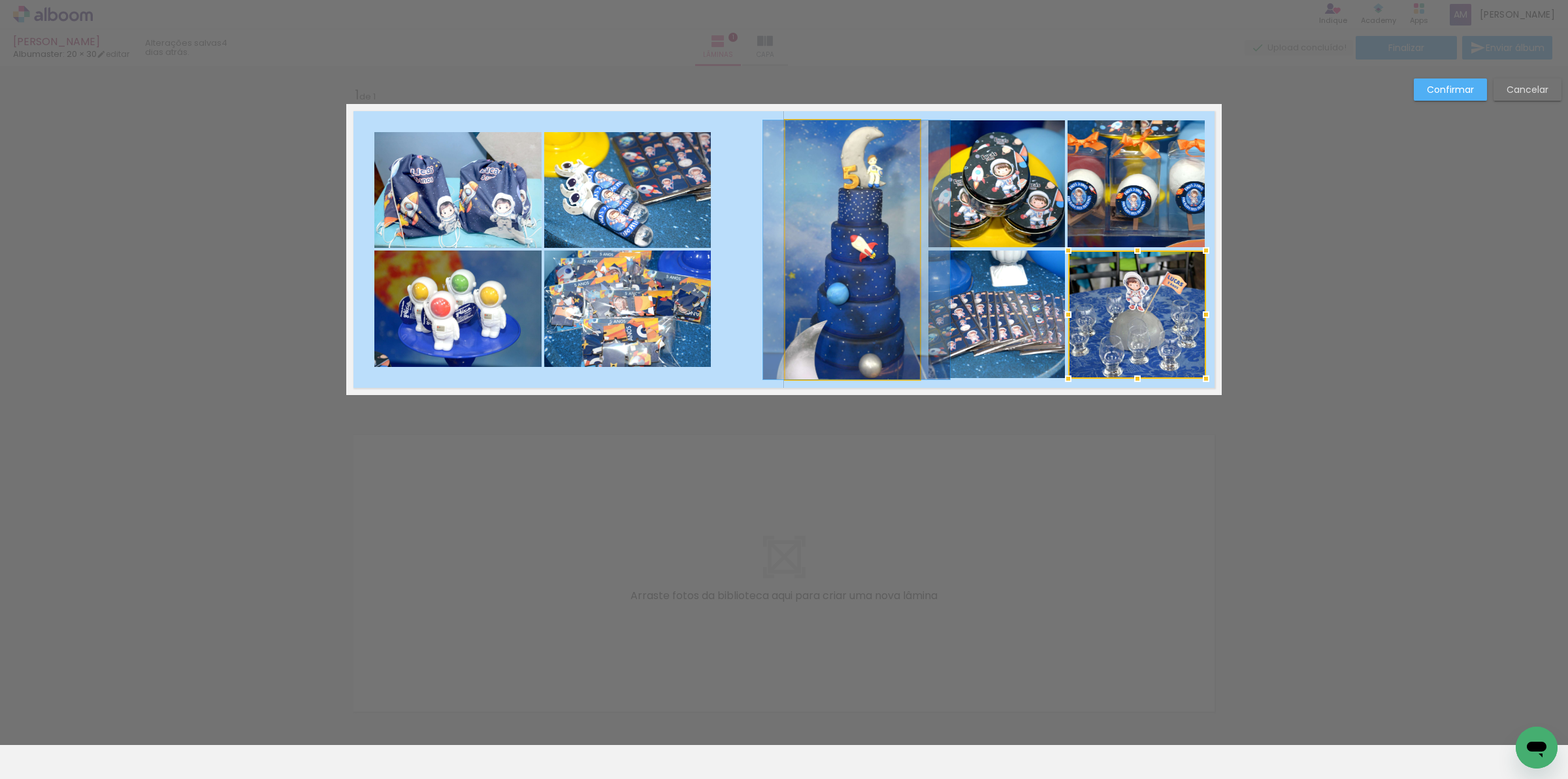
click at [887, 294] on quentale-photo at bounding box center [852, 249] width 135 height 258
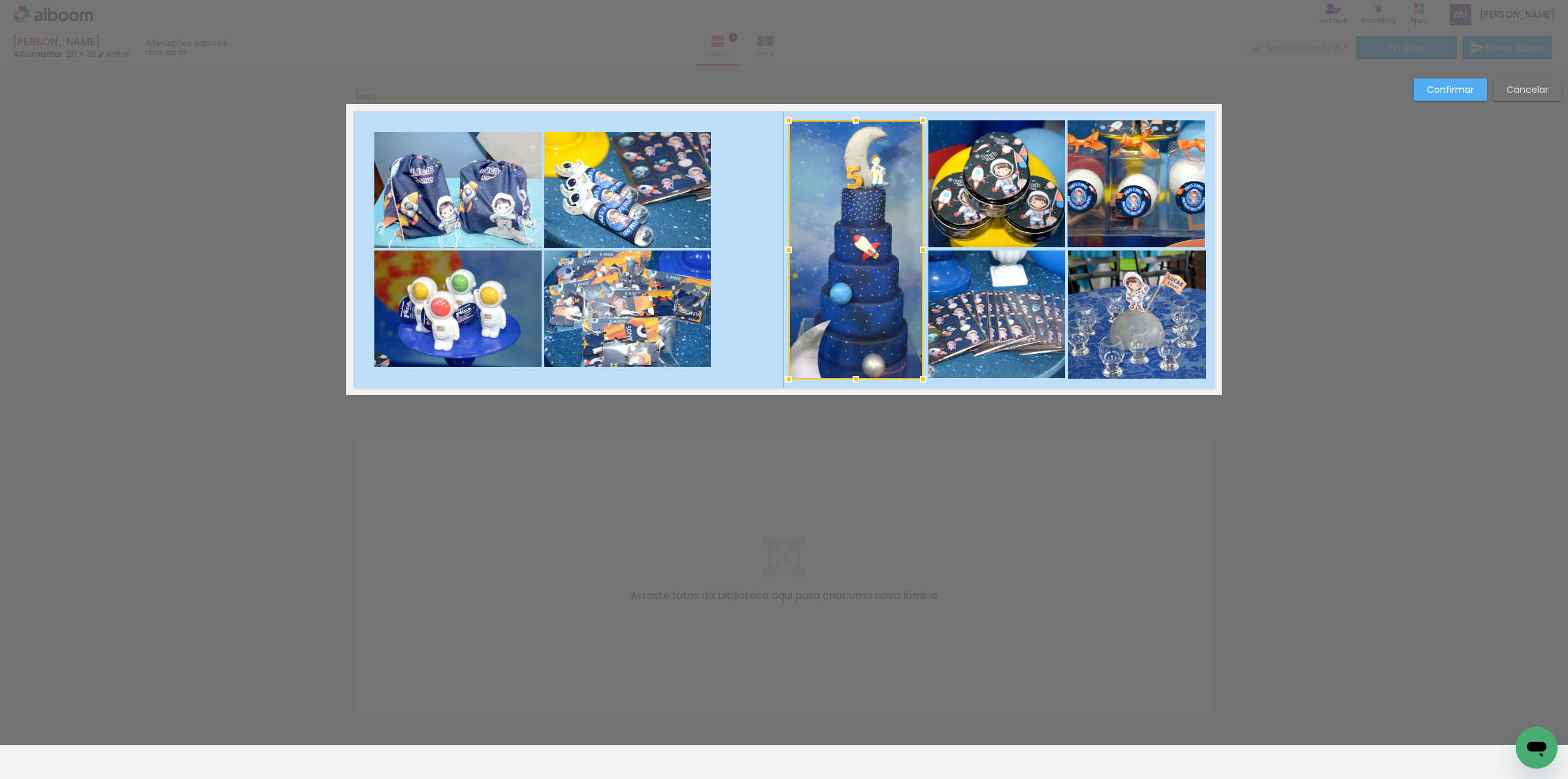
click at [890, 294] on div at bounding box center [856, 249] width 135 height 258
click at [495, 222] on quentale-photo at bounding box center [458, 189] width 167 height 116
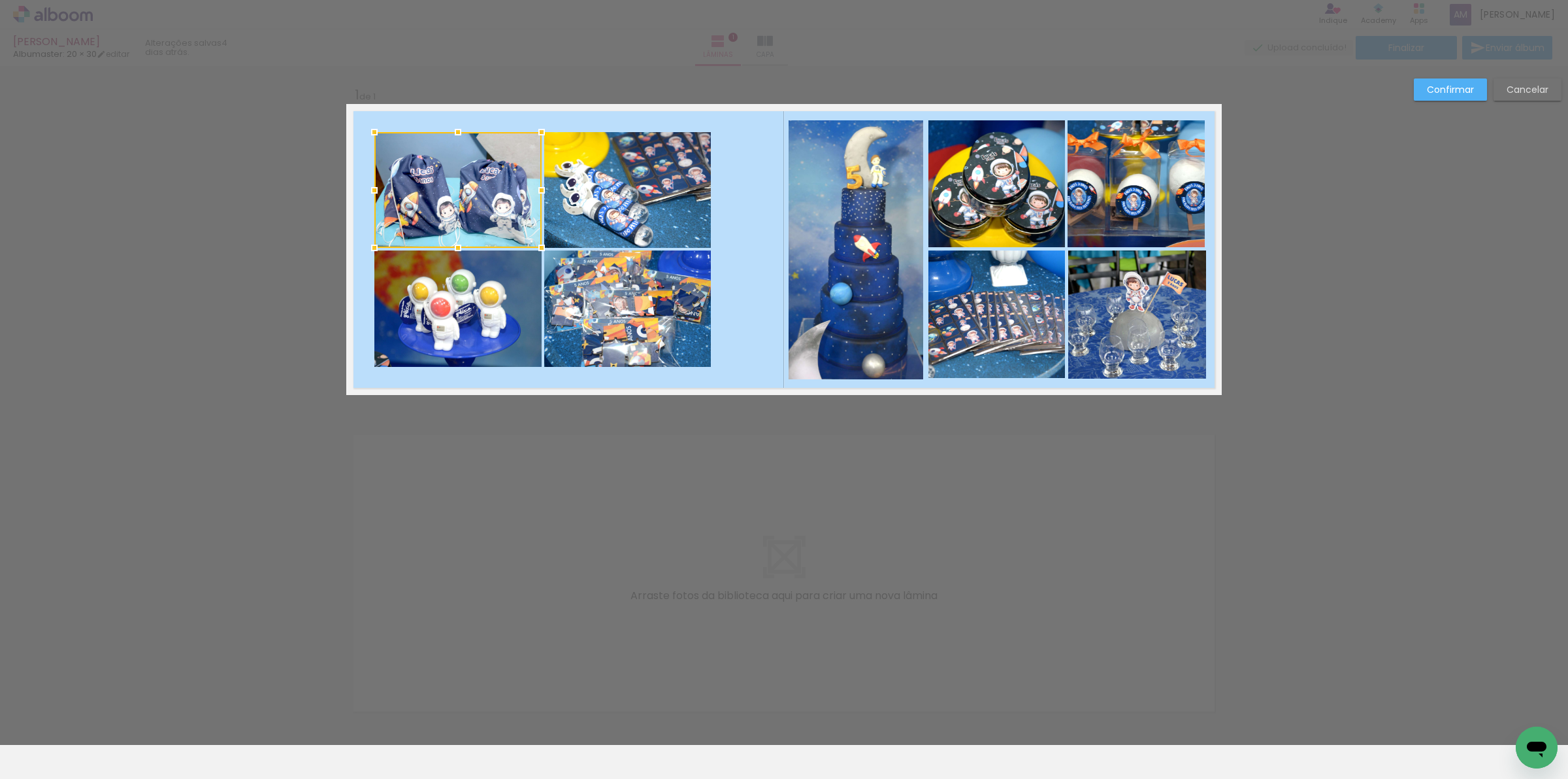
click at [641, 199] on quentale-photo at bounding box center [627, 189] width 166 height 116
click at [654, 320] on quentale-photo at bounding box center [627, 309] width 166 height 116
click at [507, 308] on div at bounding box center [543, 249] width 337 height 235
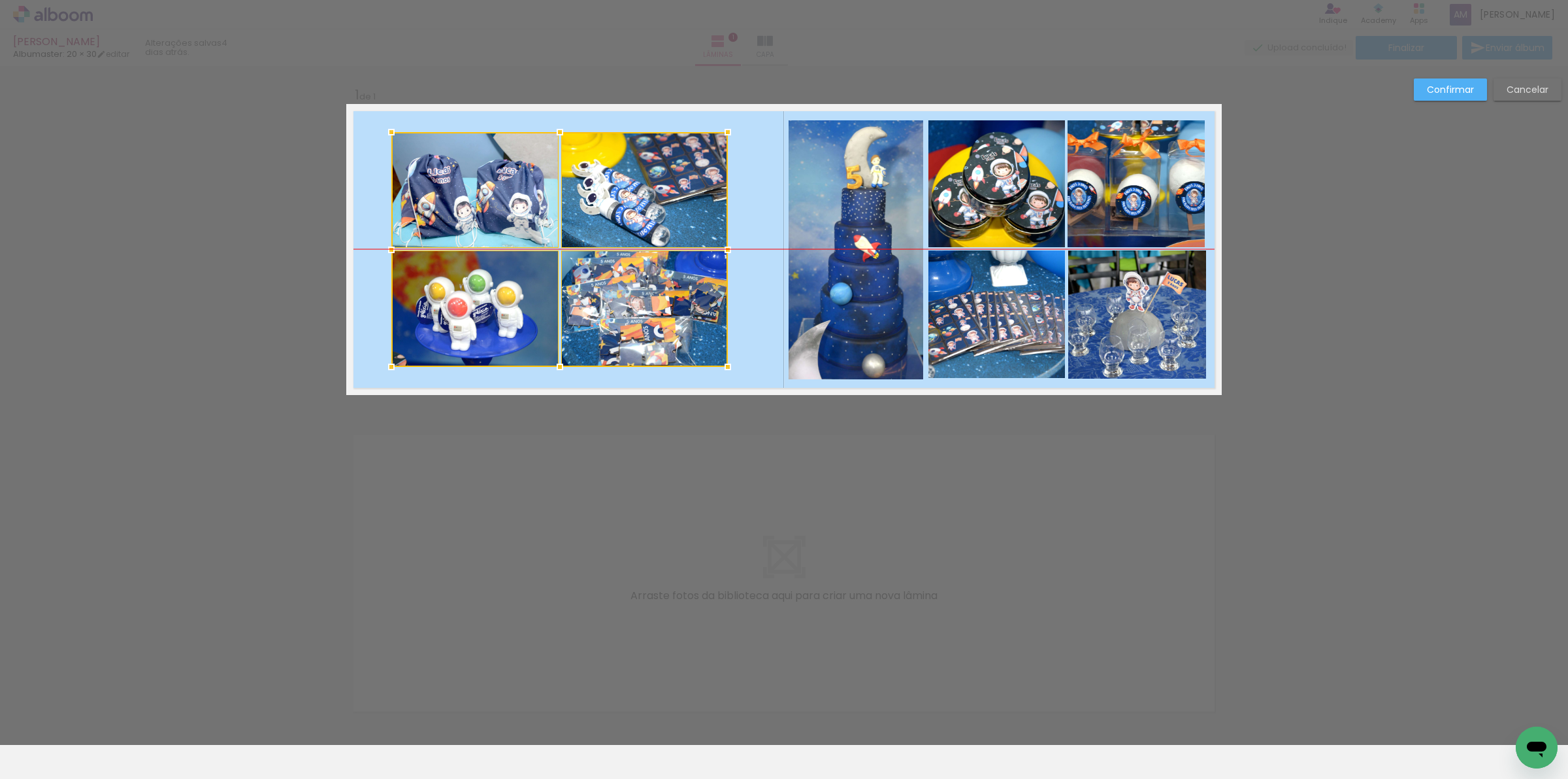
drag, startPoint x: 658, startPoint y: 308, endPoint x: 675, endPoint y: 306, distance: 17.1
click at [675, 306] on div at bounding box center [559, 249] width 337 height 235
click at [517, 203] on quentale-photo at bounding box center [475, 189] width 167 height 116
click at [669, 195] on quentale-photo at bounding box center [644, 189] width 166 height 116
click at [471, 309] on quentale-photo at bounding box center [475, 309] width 167 height 116
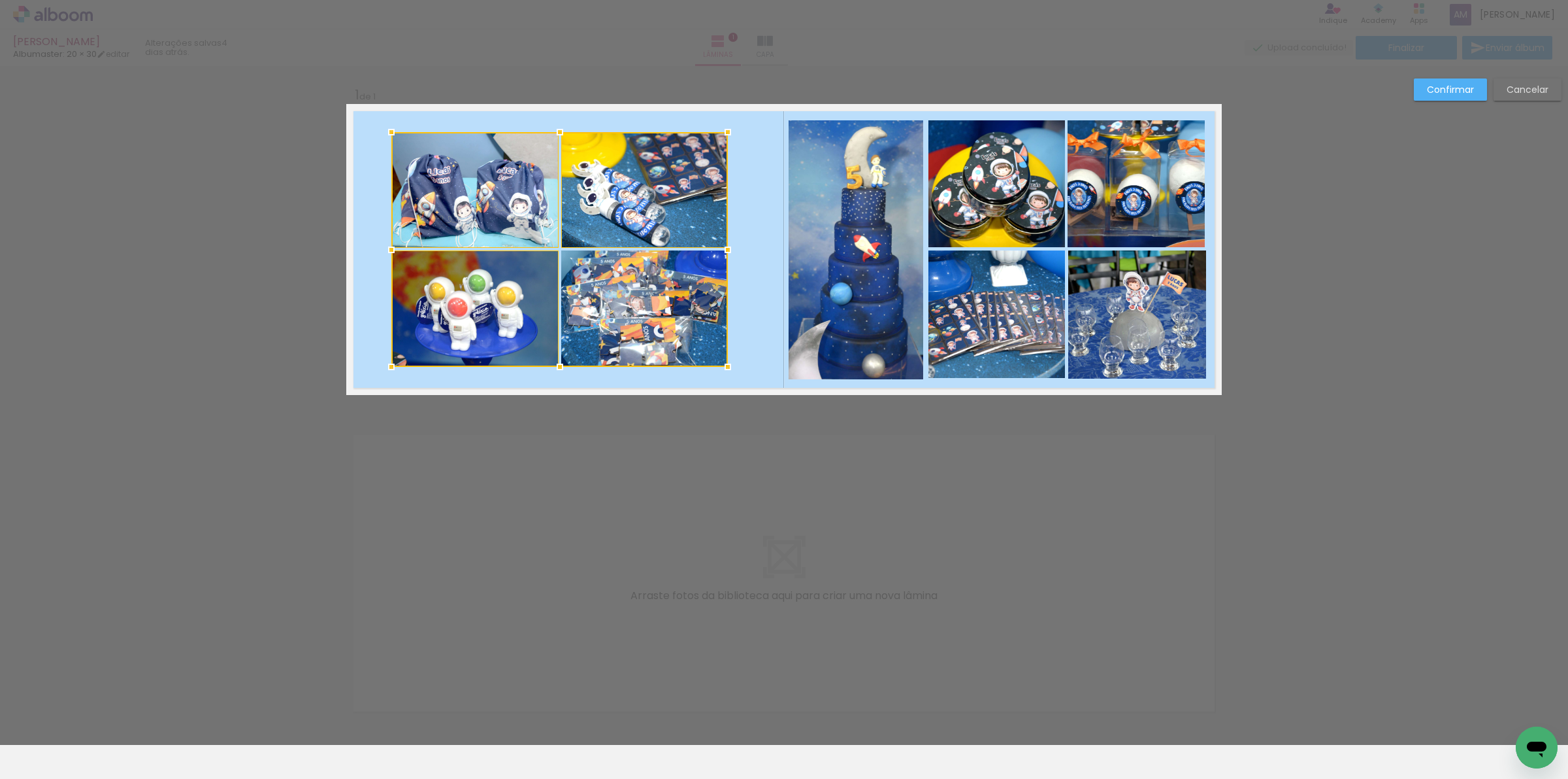
click at [595, 312] on div at bounding box center [559, 249] width 337 height 235
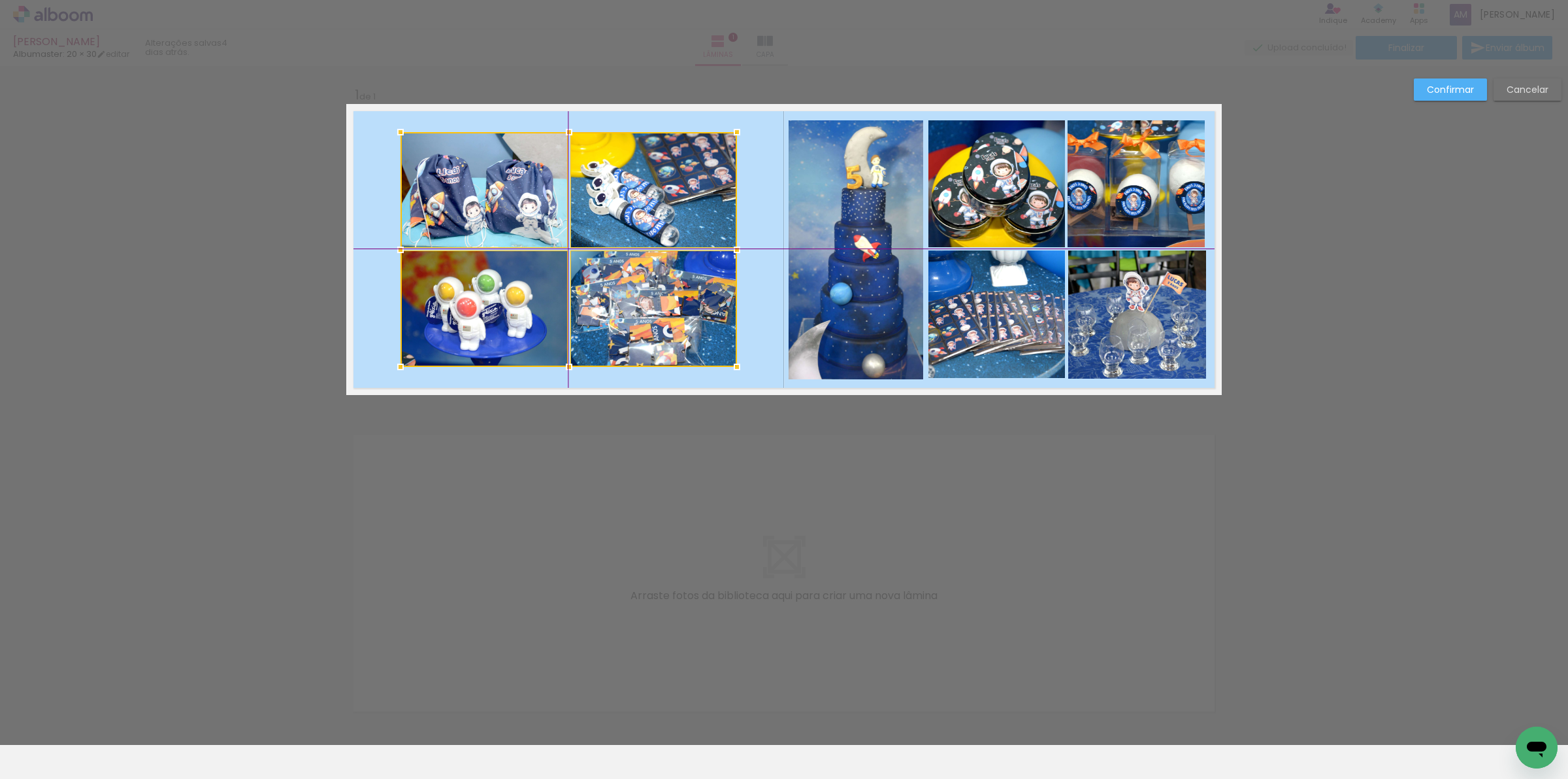
drag, startPoint x: 620, startPoint y: 312, endPoint x: 632, endPoint y: 315, distance: 12.4
click at [632, 315] on div at bounding box center [568, 249] width 337 height 235
click at [0, 0] on slot "Confirmar" at bounding box center [0, 0] width 0 height 0
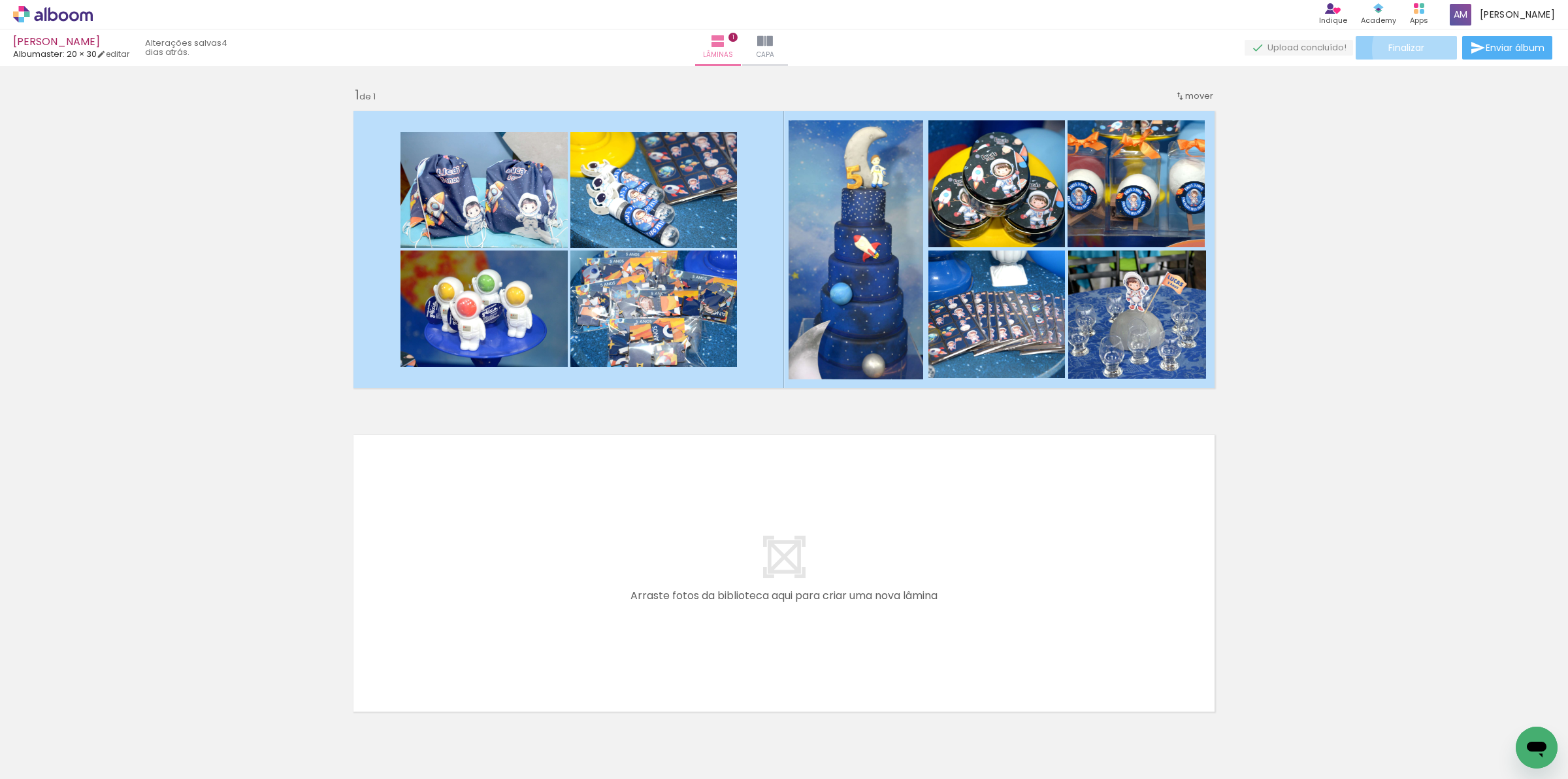
click at [1419, 49] on span "Finalizar" at bounding box center [1406, 47] width 36 height 9
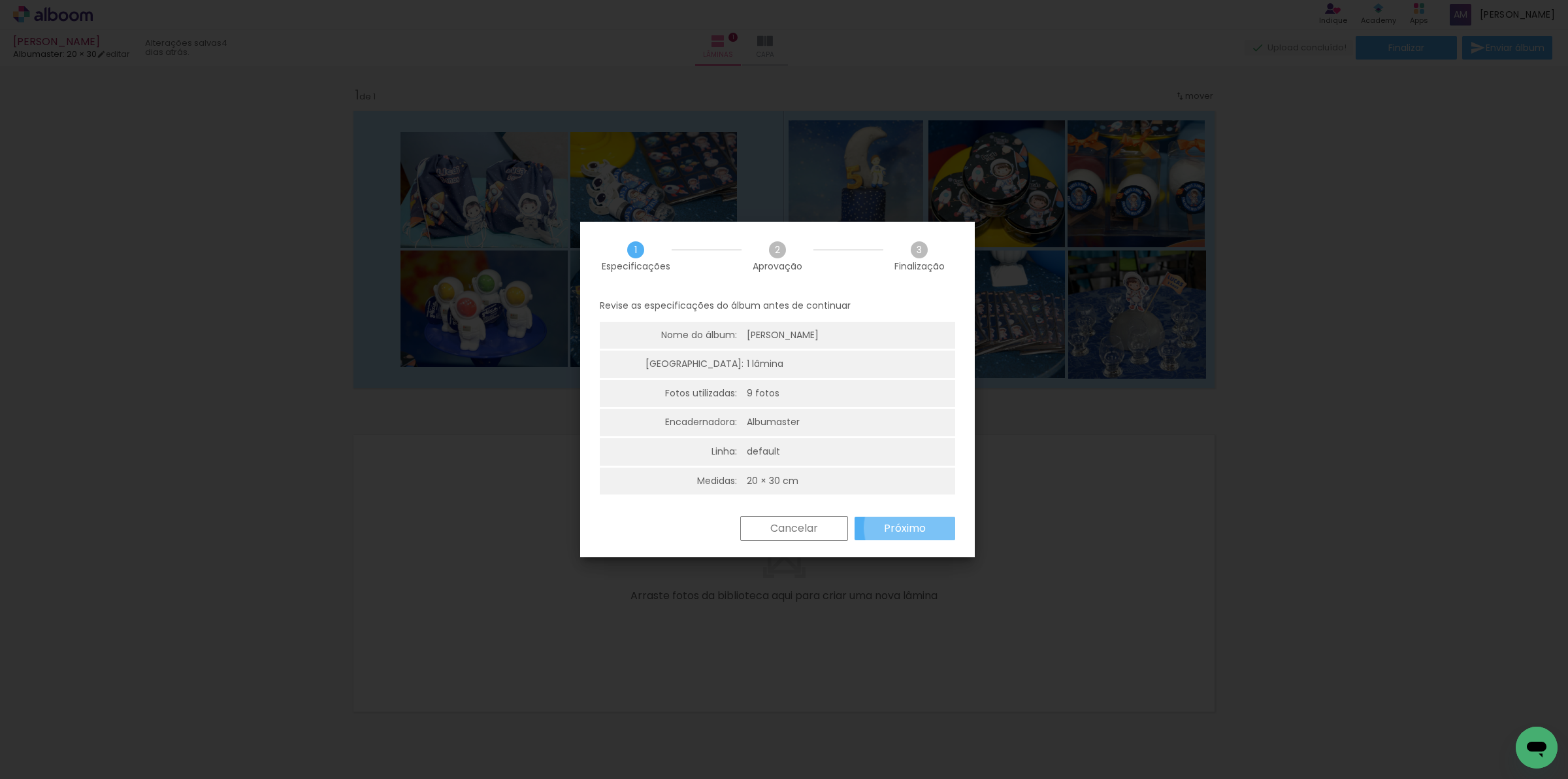
click at [0, 0] on slot "Próximo" at bounding box center [0, 0] width 0 height 0
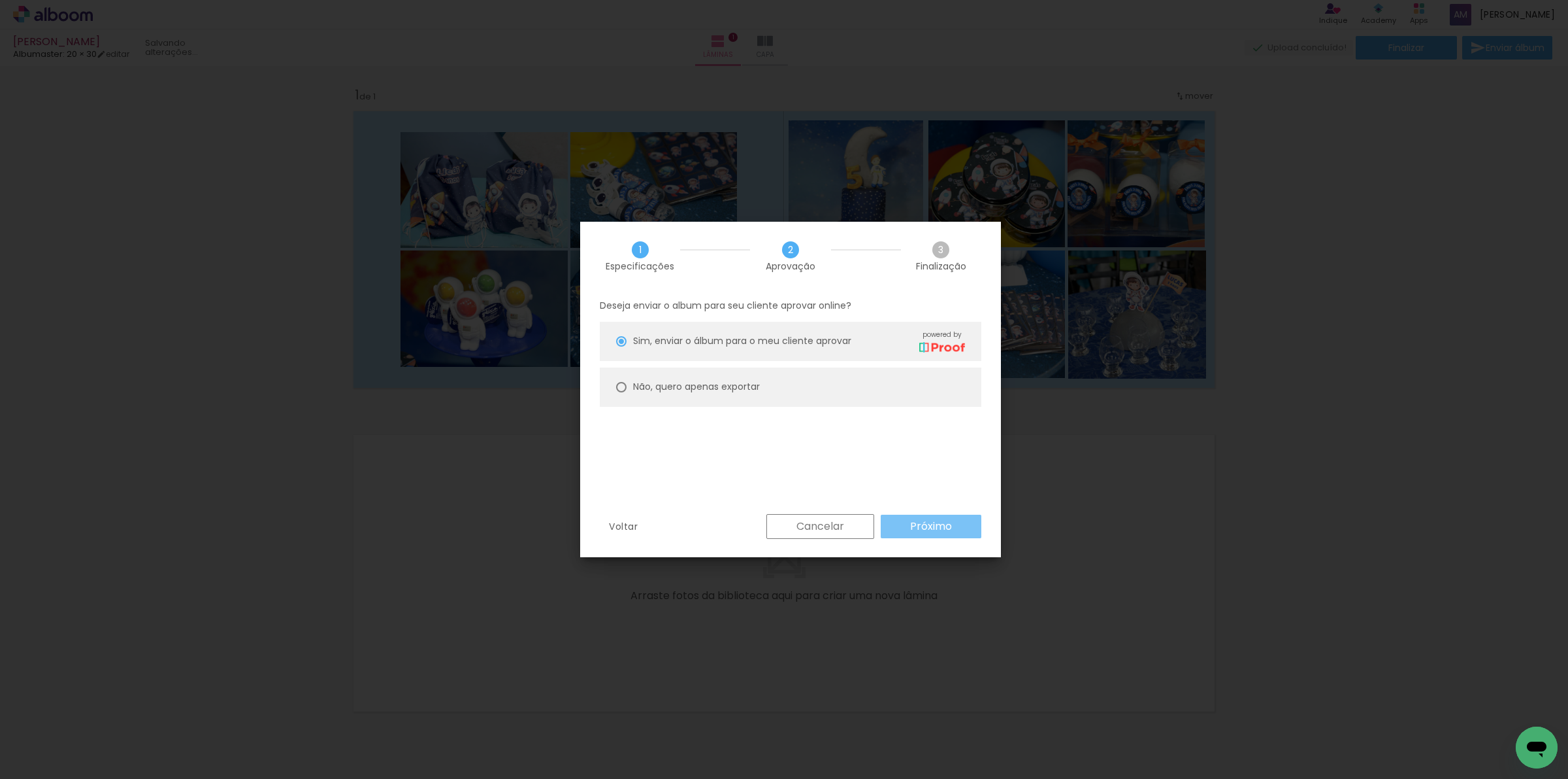
click at [0, 0] on slot "Próximo" at bounding box center [0, 0] width 0 height 0
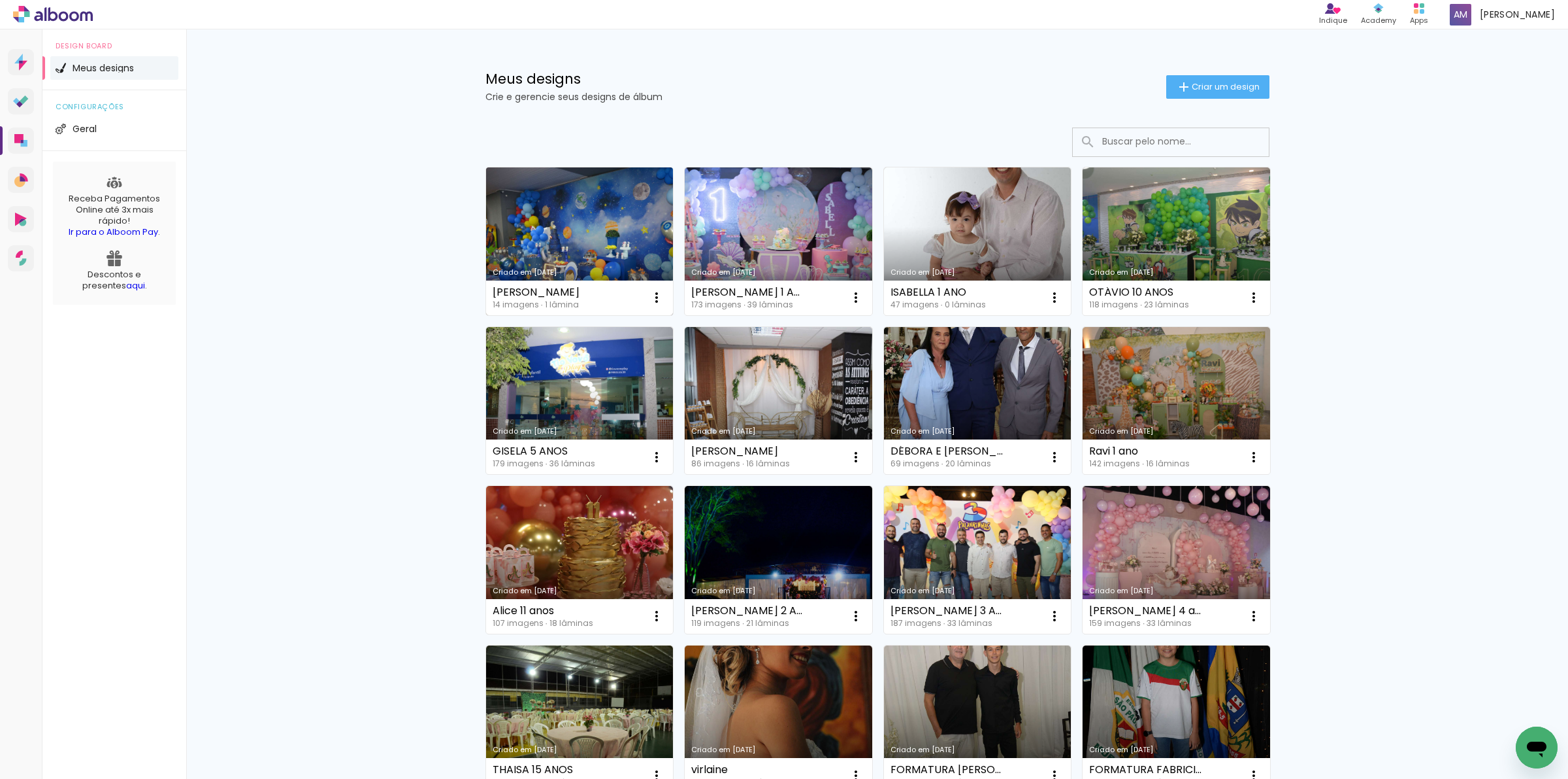
click at [611, 217] on link "Criado em 05/09/25" at bounding box center [579, 241] width 187 height 147
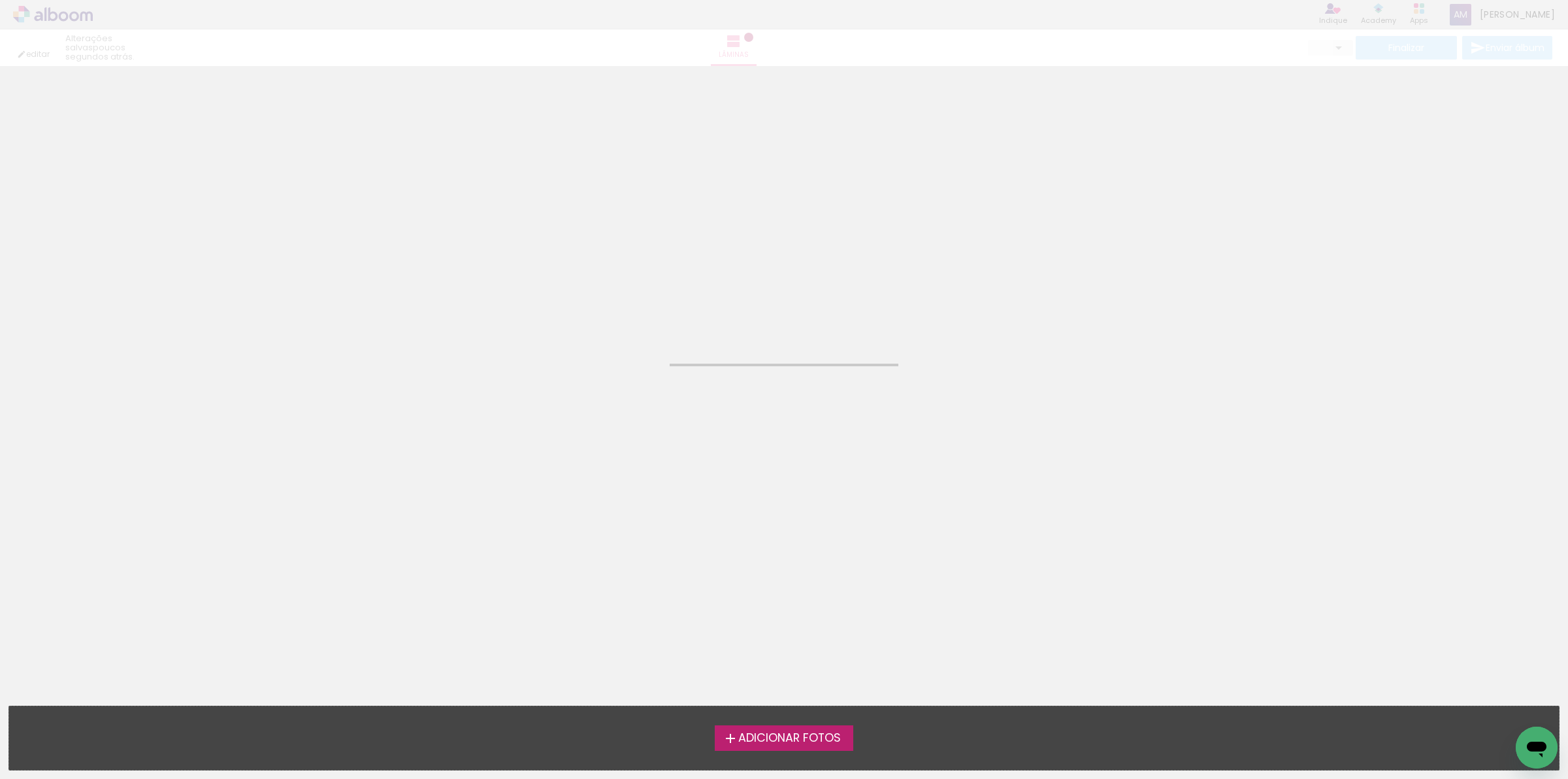
click at [611, 217] on neon-animated-pages "Confirmar Cancelar" at bounding box center [784, 422] width 1568 height 713
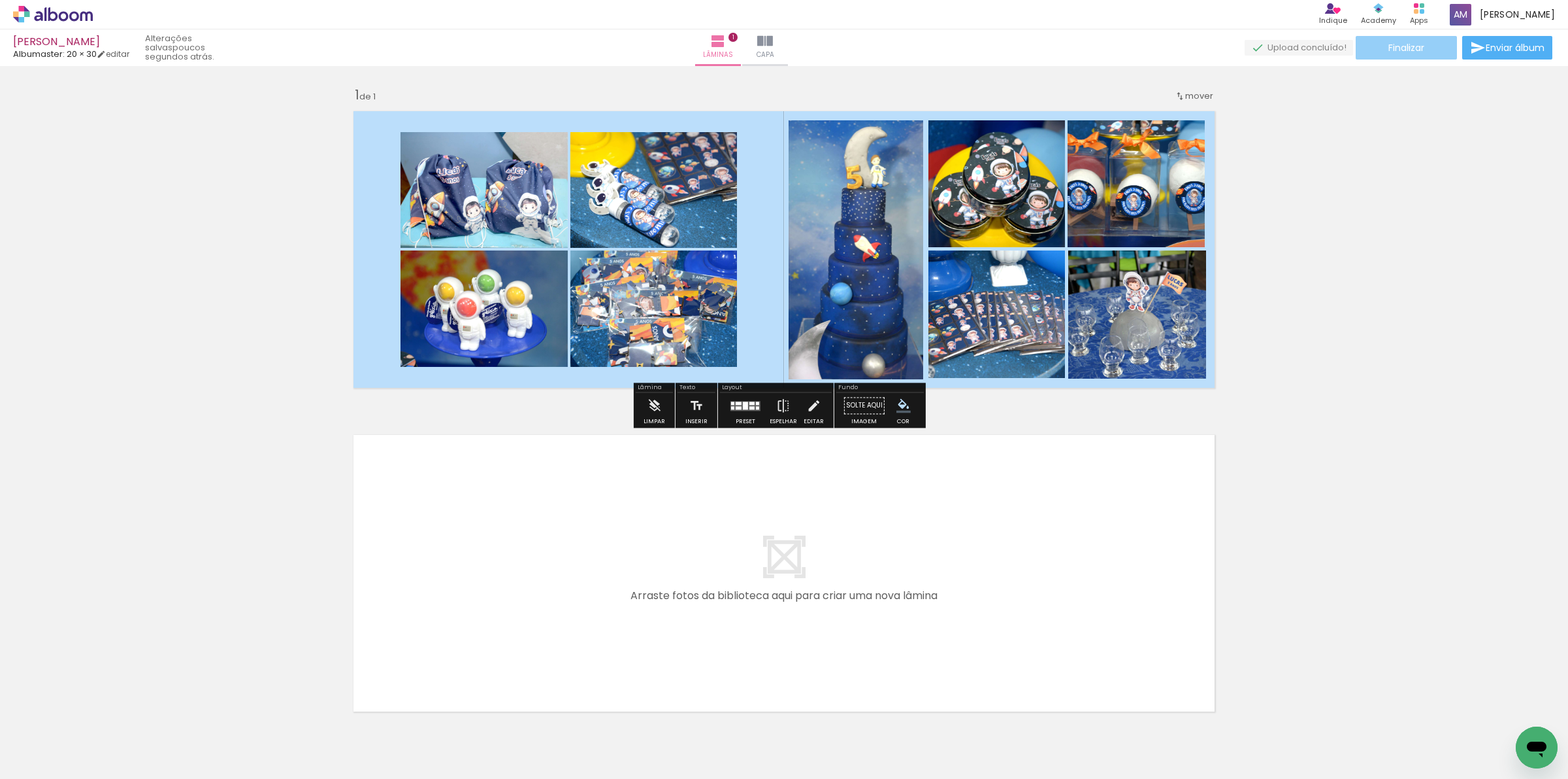
click at [1404, 47] on span "Finalizar" at bounding box center [1406, 47] width 36 height 9
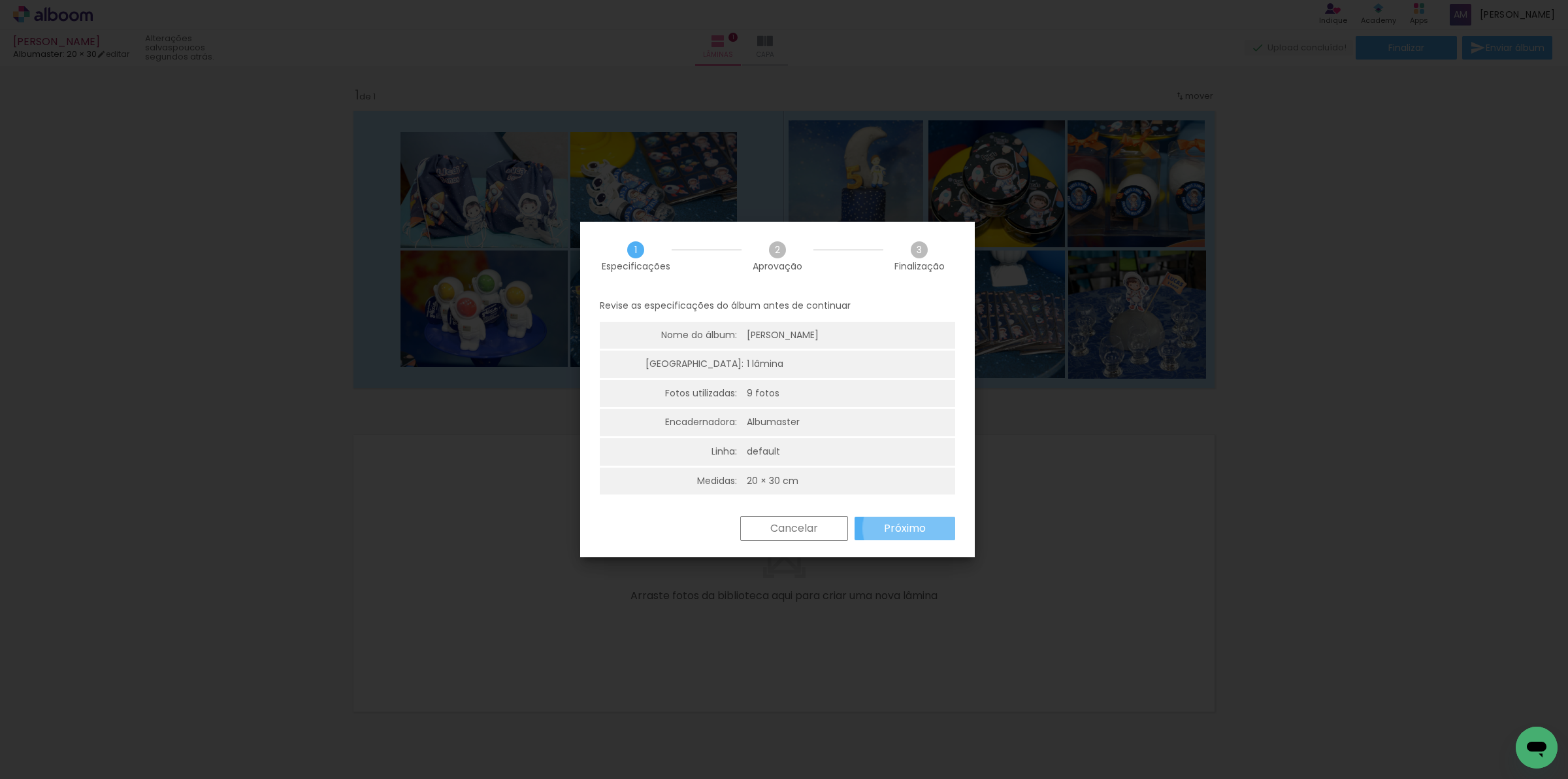
click at [0, 0] on slot "Próximo" at bounding box center [0, 0] width 0 height 0
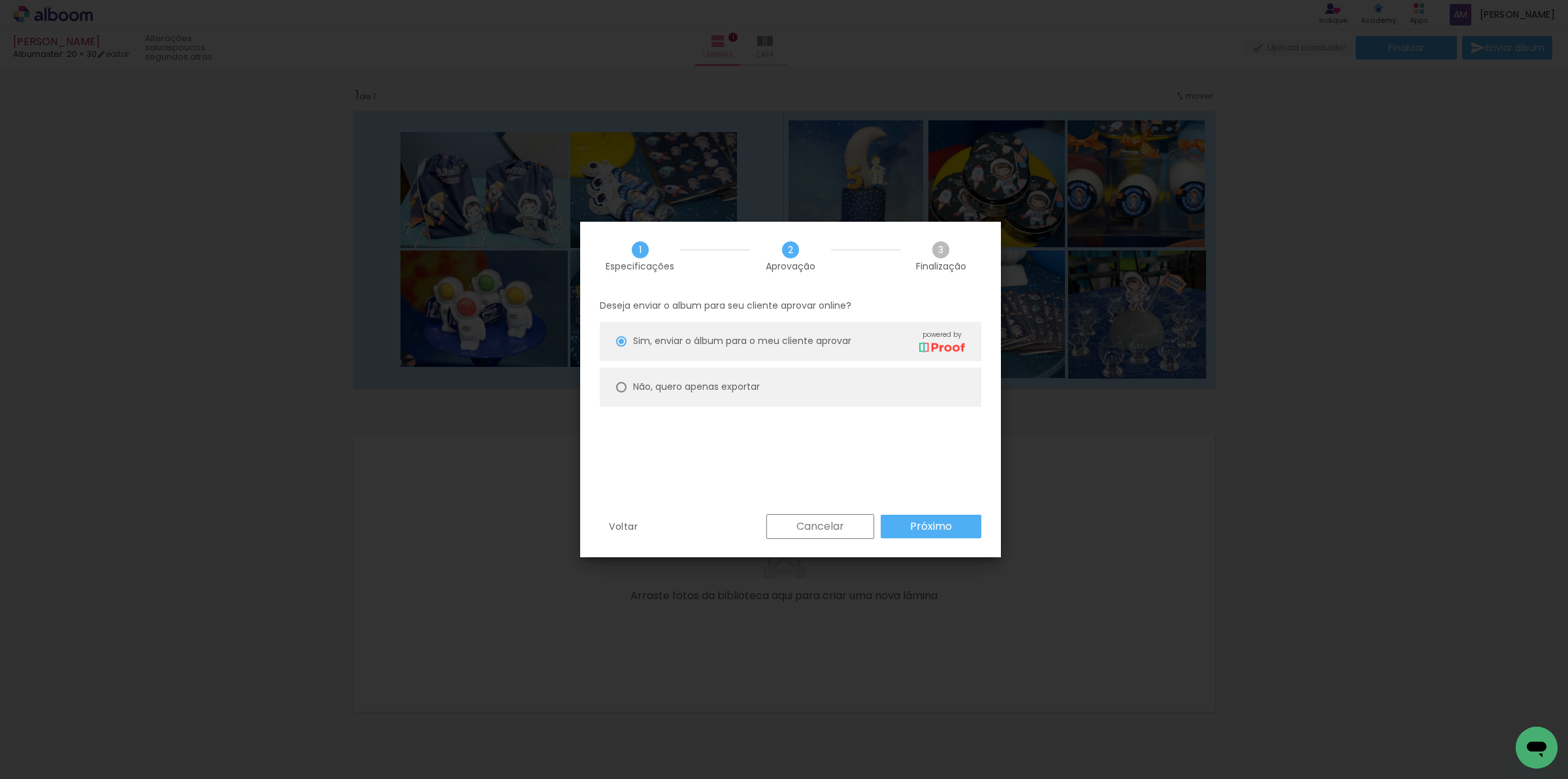
click at [0, 0] on slot "Não, quero apenas exportar" at bounding box center [0, 0] width 0 height 0
type paper-radio-button "on"
click at [0, 0] on slot "Próximo" at bounding box center [0, 0] width 0 height 0
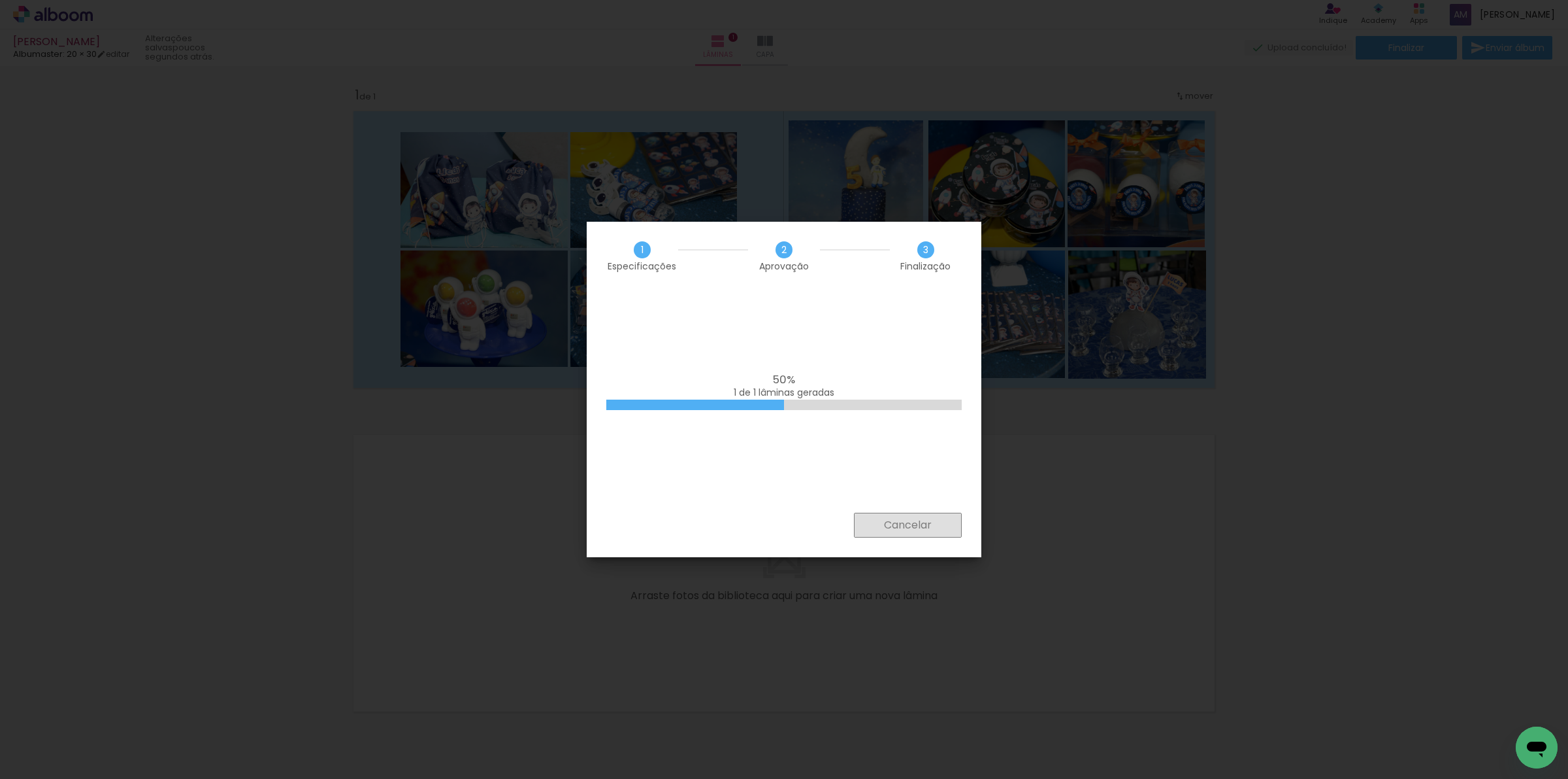
click at [0, 0] on slot "Cancelar" at bounding box center [0, 0] width 0 height 0
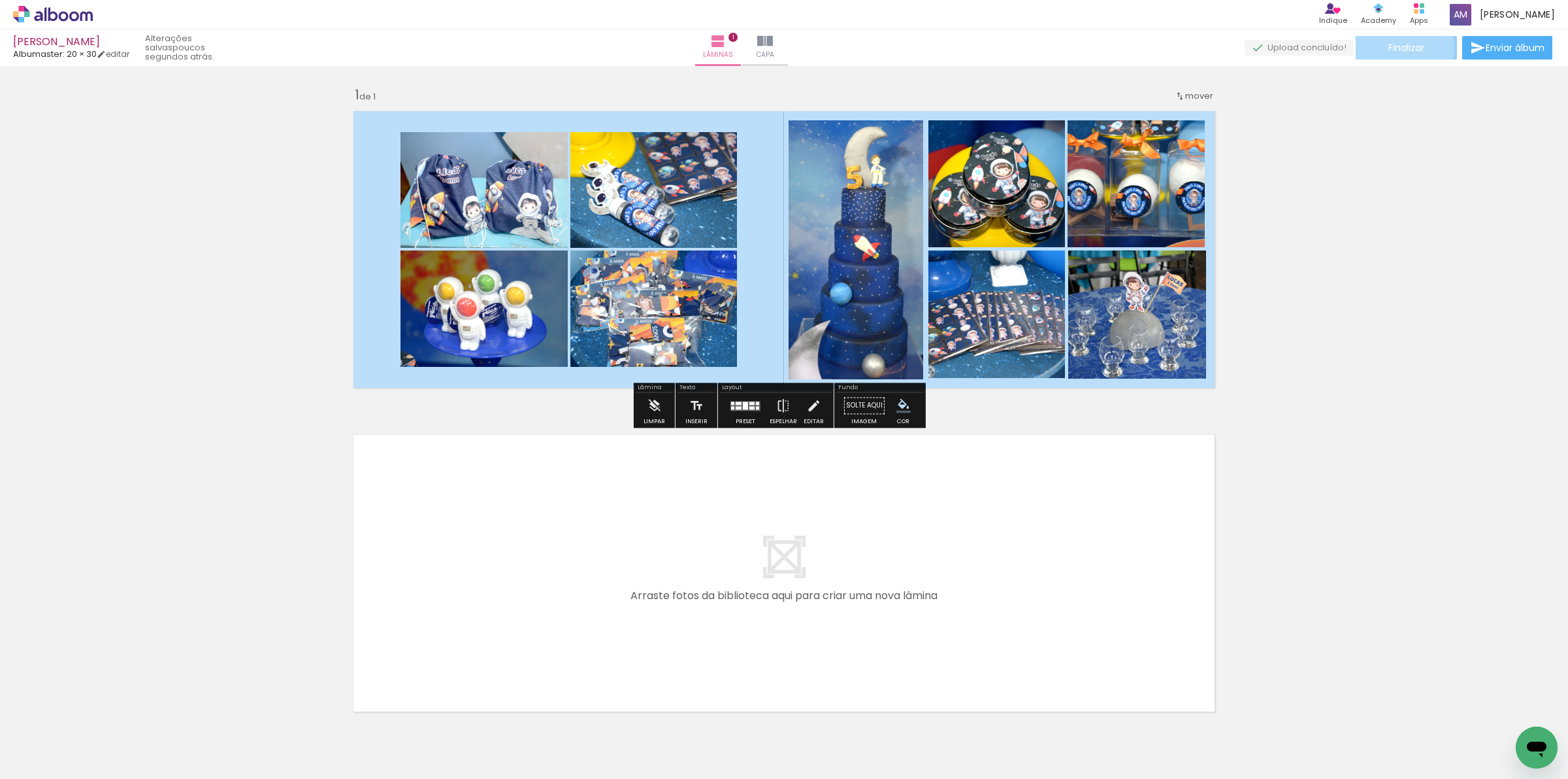
click at [1400, 47] on span "Finalizar" at bounding box center [1406, 47] width 36 height 9
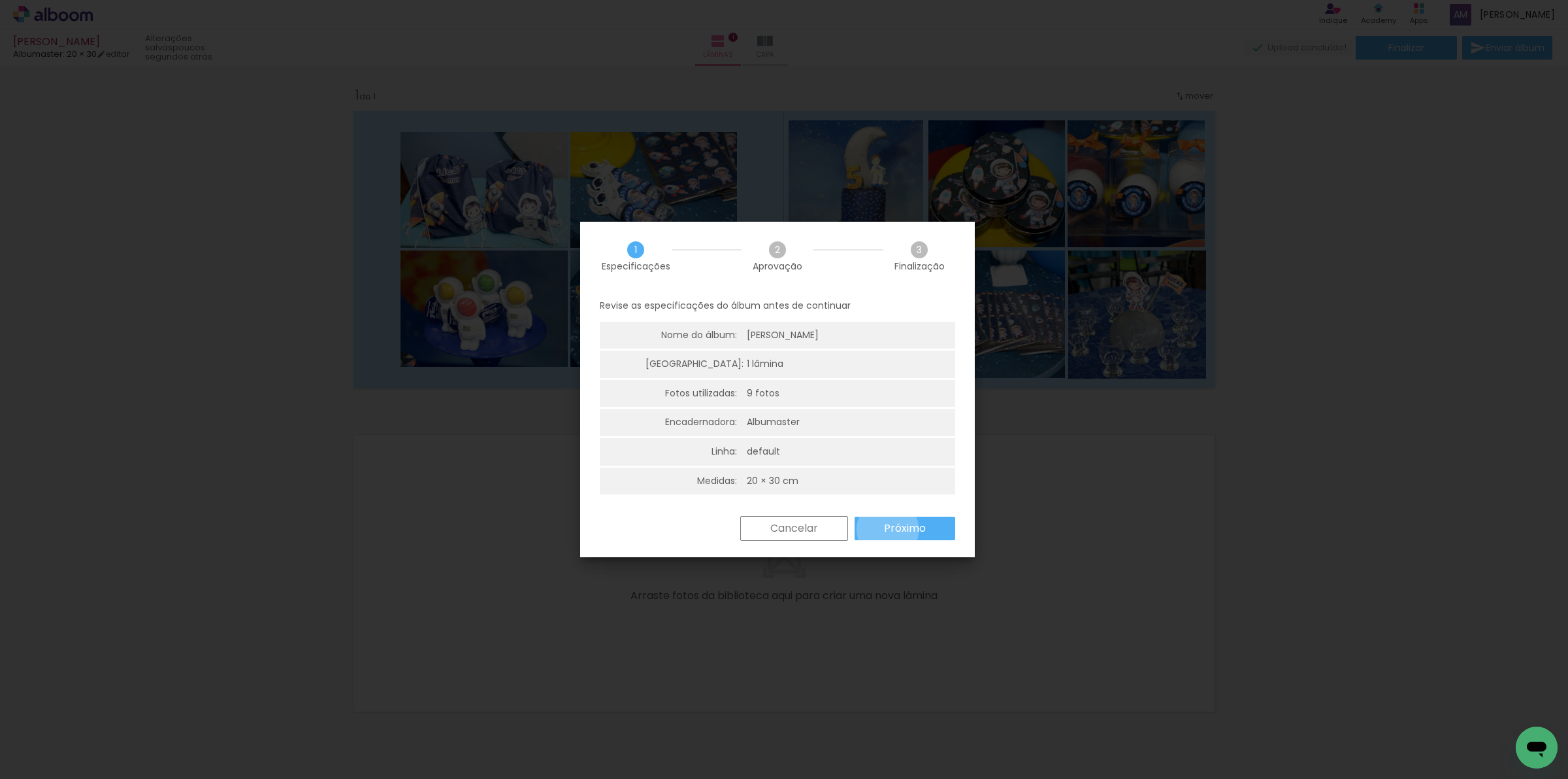
click at [0, 0] on slot "Próximo" at bounding box center [0, 0] width 0 height 0
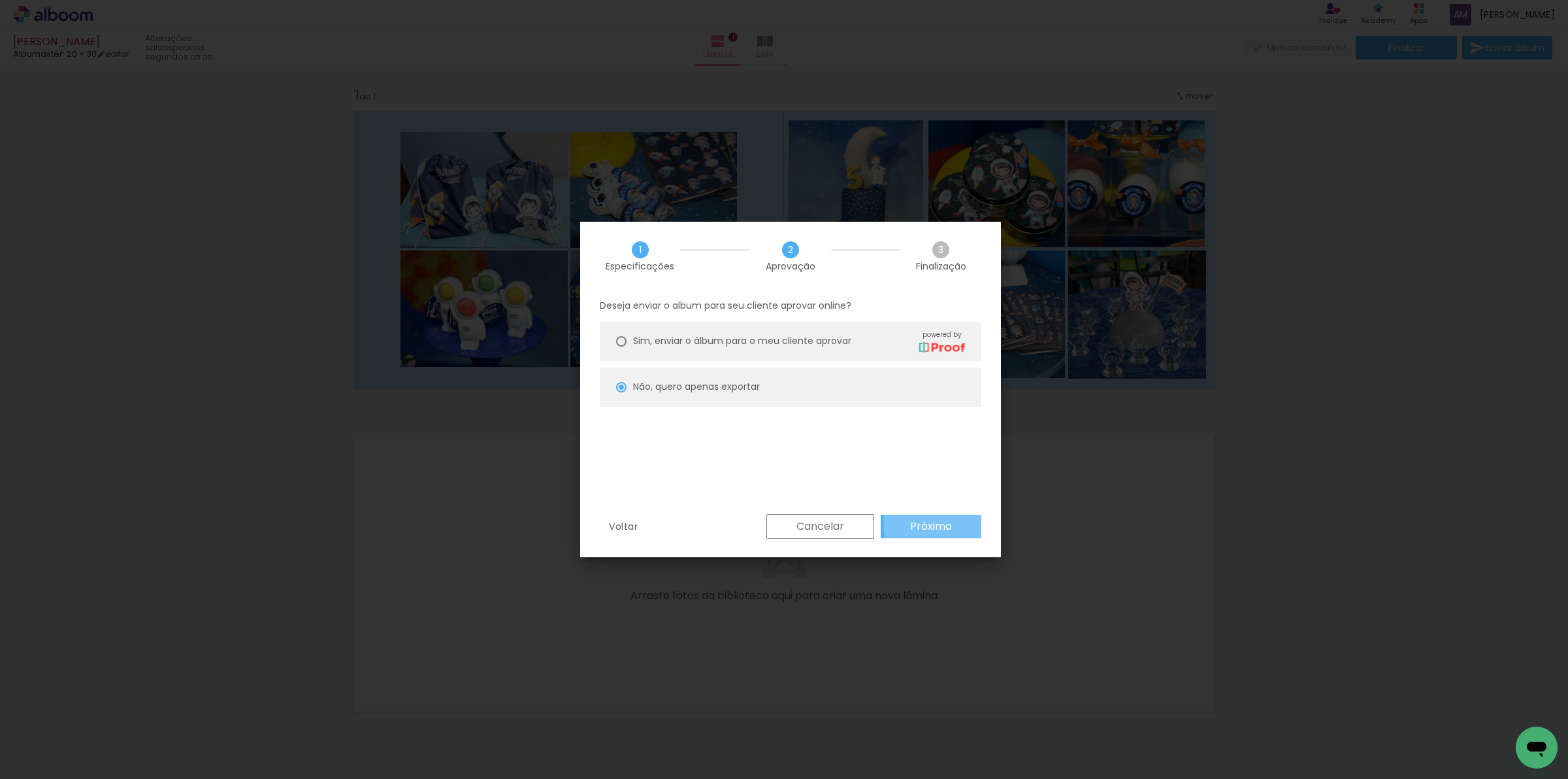
click at [0, 0] on slot "Próximo" at bounding box center [0, 0] width 0 height 0
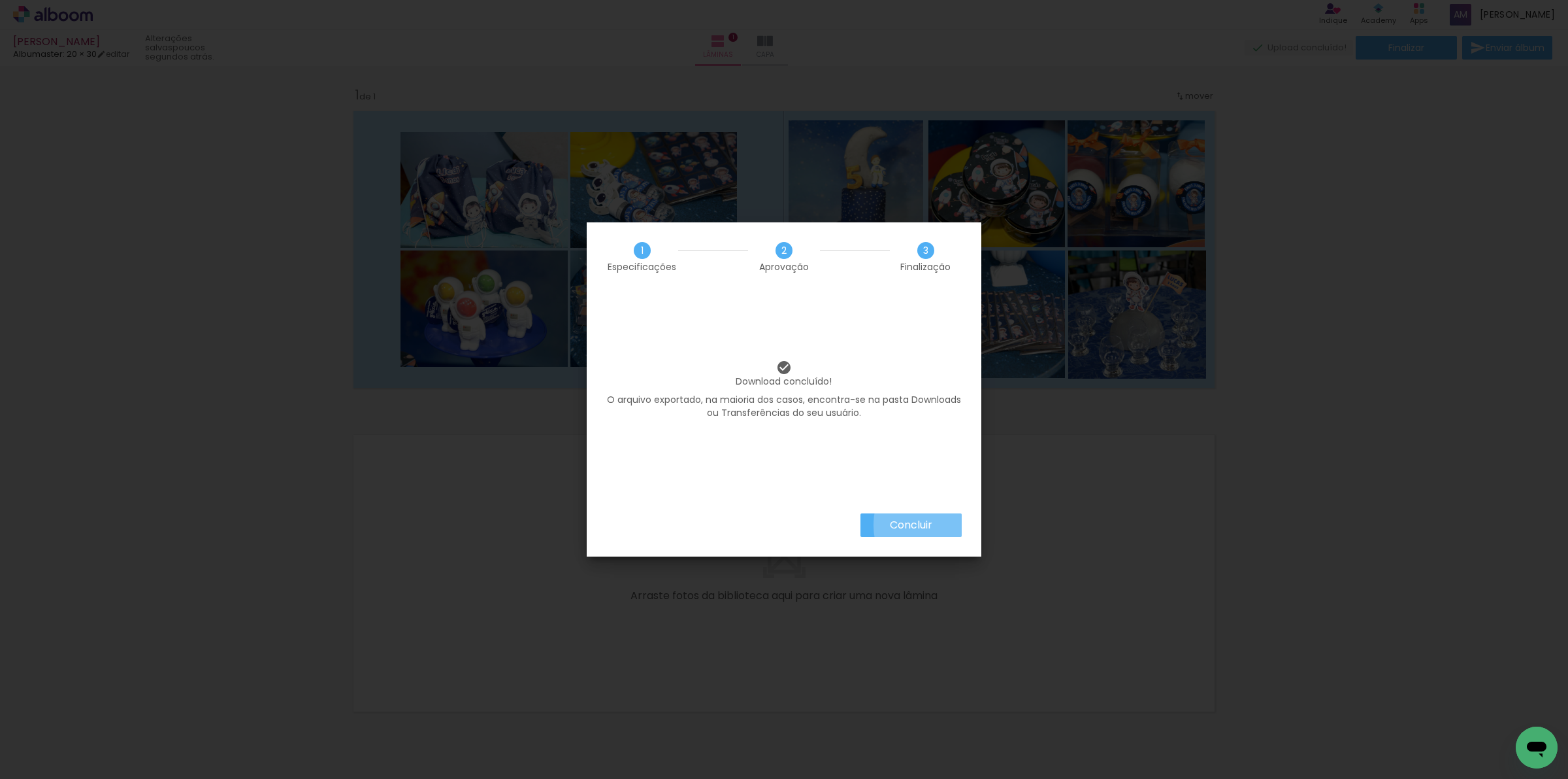
click at [945, 524] on paper-button "Concluir" at bounding box center [910, 525] width 101 height 24
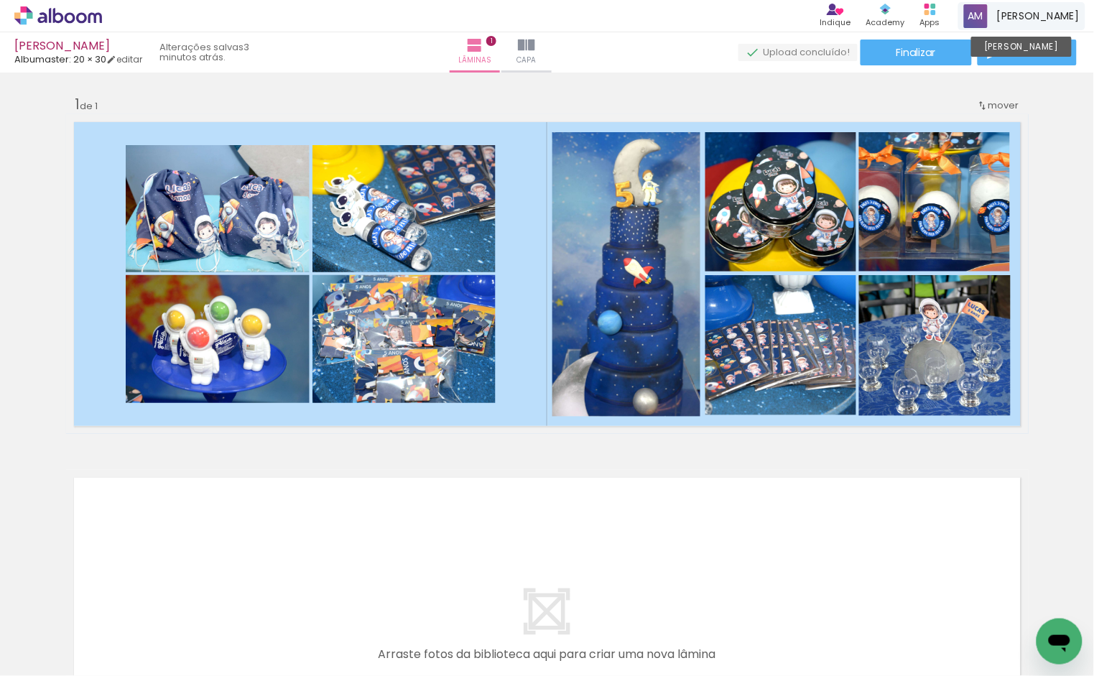
click at [988, 15] on span at bounding box center [976, 16] width 24 height 24
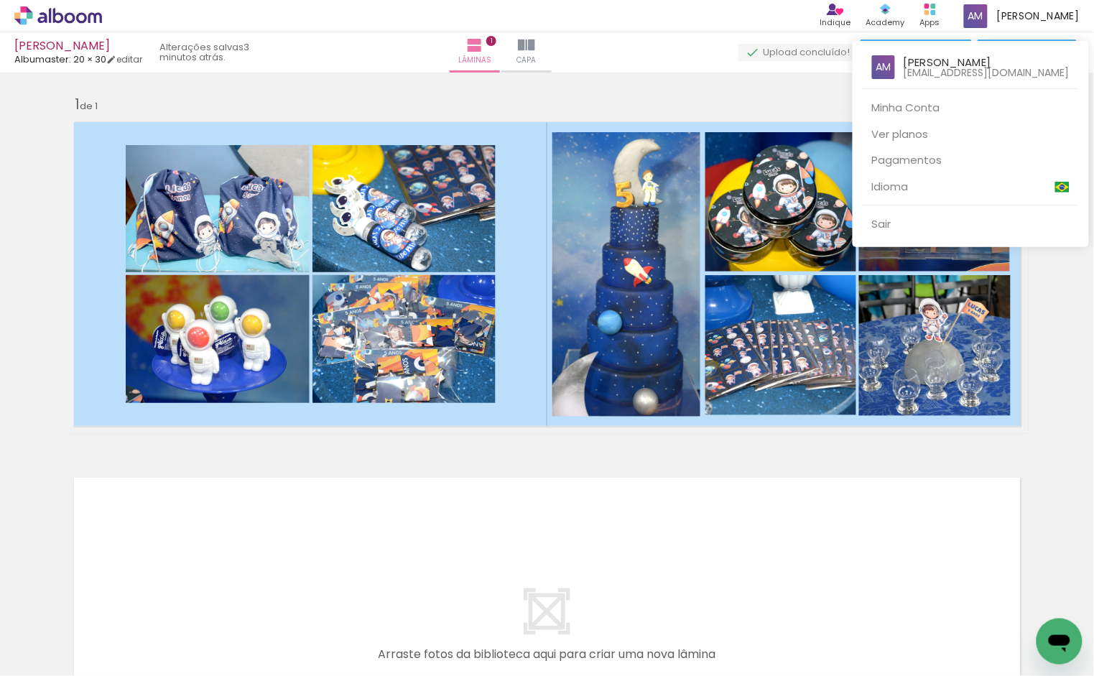
click at [1075, 426] on div at bounding box center [547, 338] width 1094 height 676
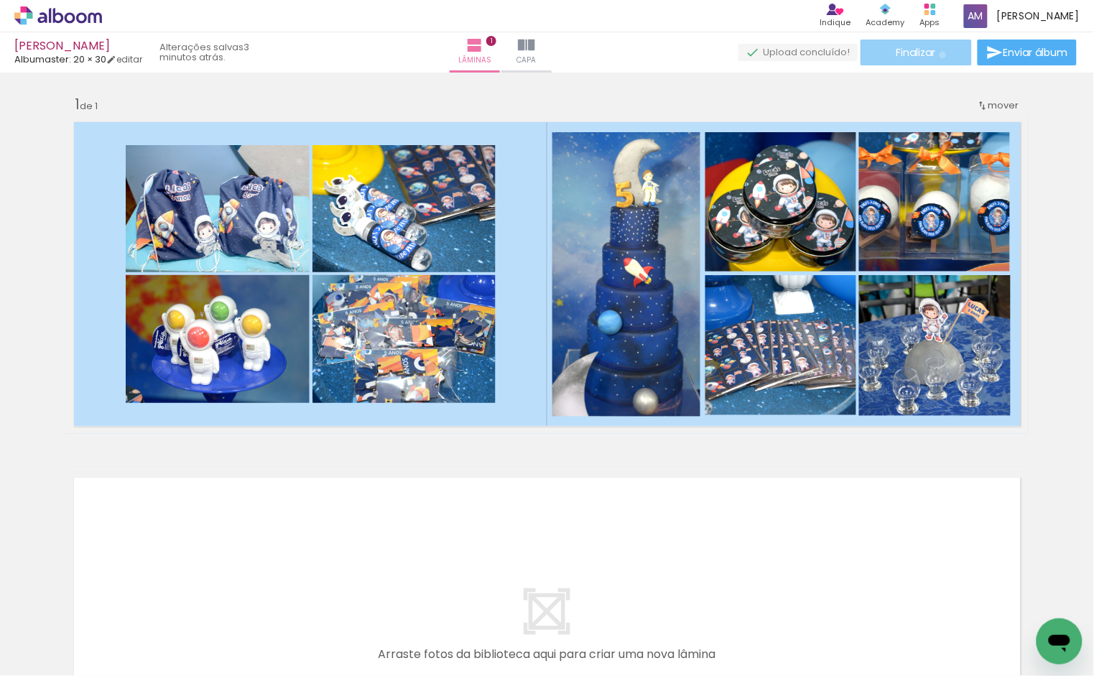
click at [938, 55] on paper-button "Finalizar" at bounding box center [916, 53] width 111 height 26
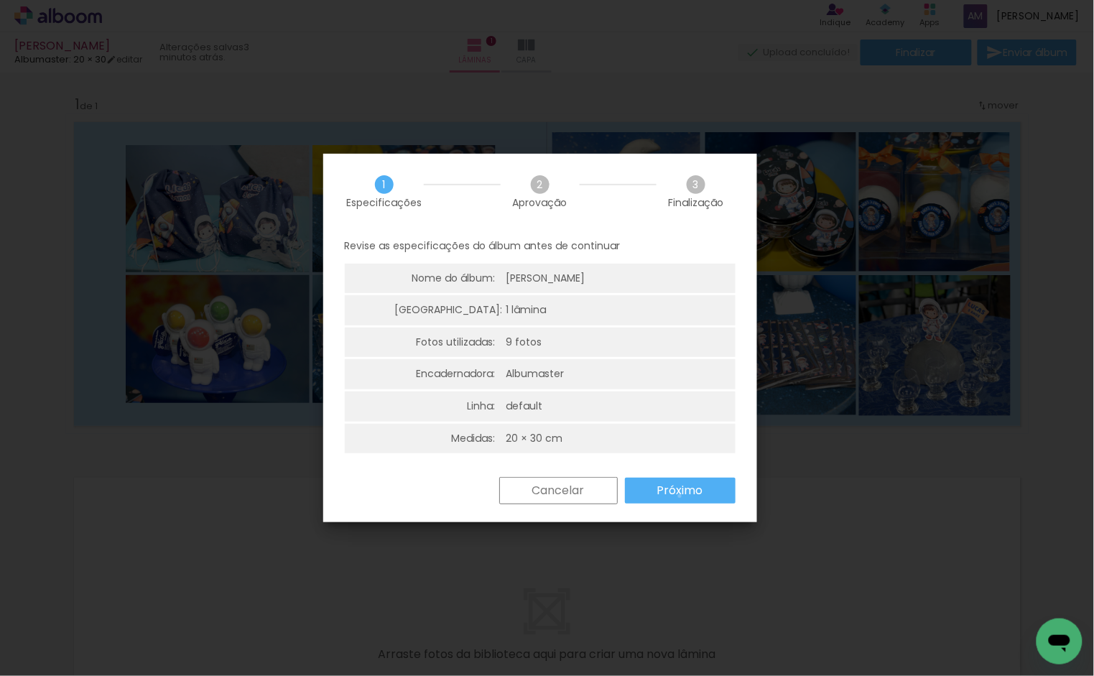
click at [0, 0] on slot "Próximo" at bounding box center [0, 0] width 0 height 0
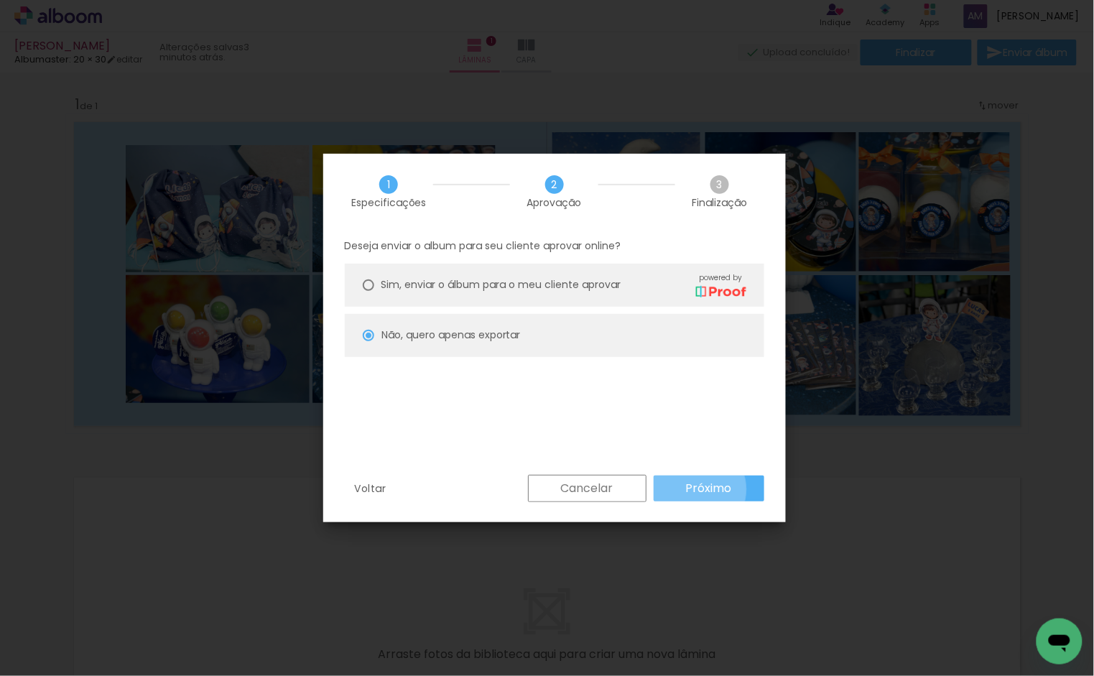
click at [0, 0] on slot "Próximo" at bounding box center [0, 0] width 0 height 0
type input "Alta, 300 DPI"
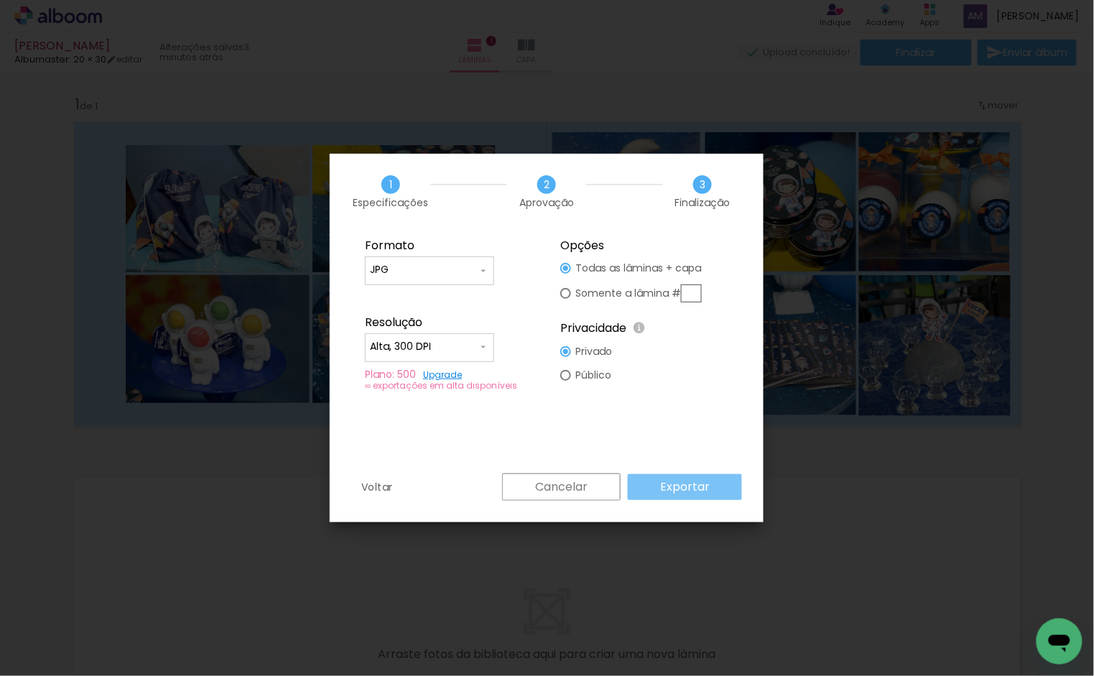
click at [0, 0] on slot "Exportar" at bounding box center [0, 0] width 0 height 0
click at [695, 489] on div "Cancelar Exportar" at bounding box center [618, 486] width 247 height 27
click at [695, 486] on div "Cancelar Exportar" at bounding box center [618, 486] width 247 height 27
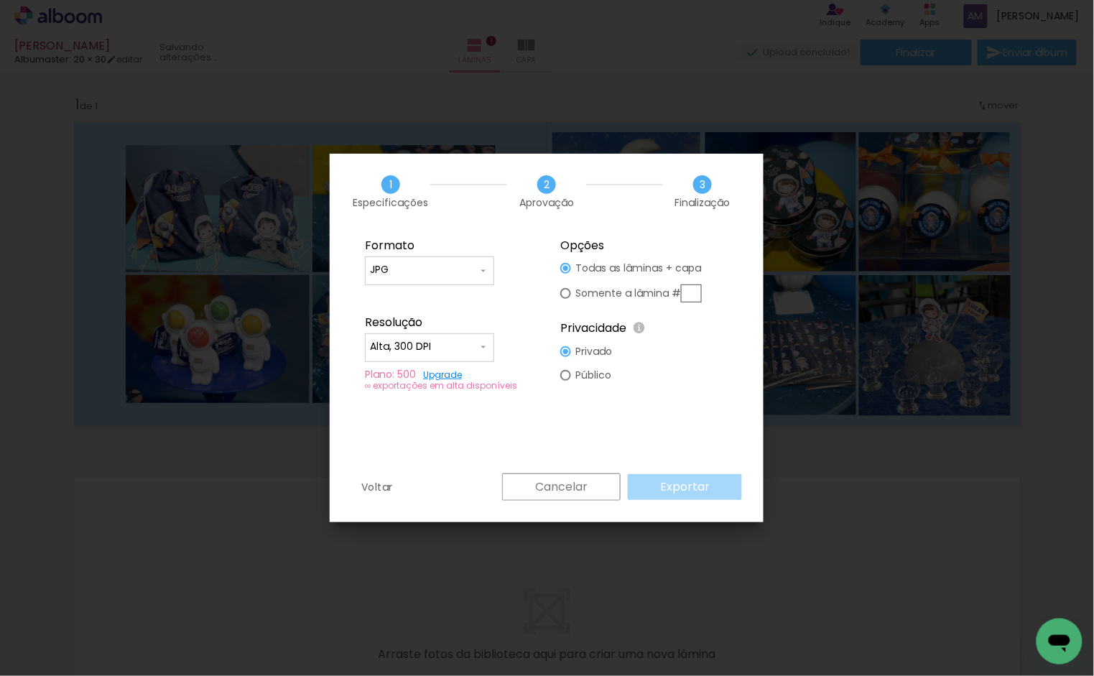
click at [1075, 489] on iron-overlay-backdrop at bounding box center [547, 338] width 1094 height 676
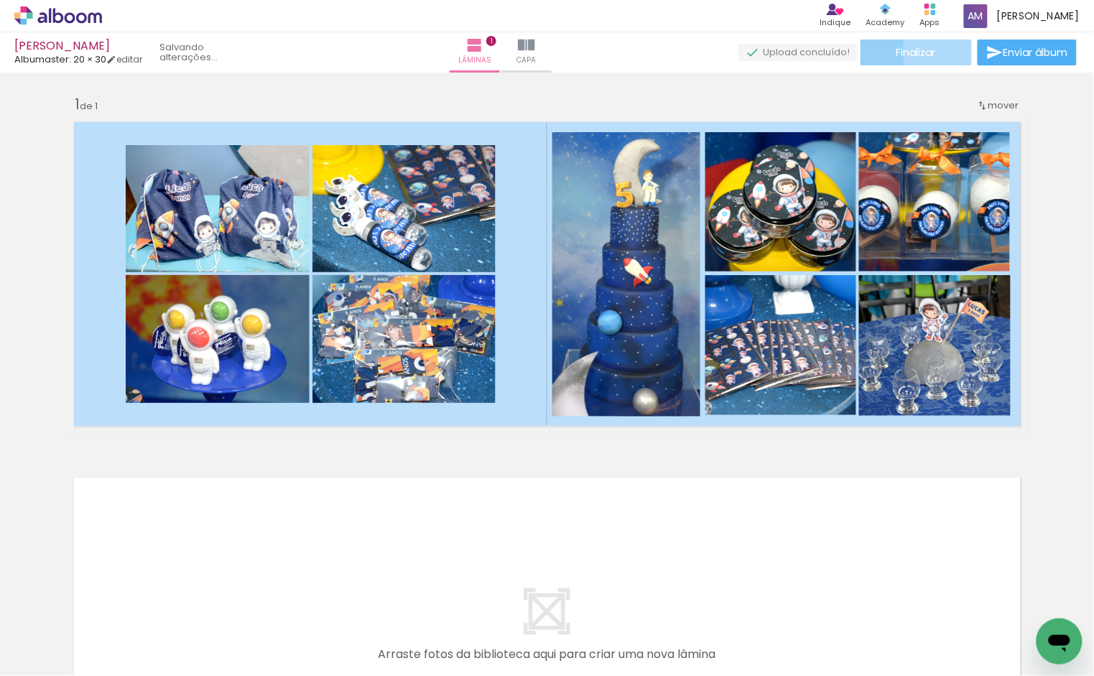
click at [945, 50] on paper-button "Finalizar" at bounding box center [916, 53] width 111 height 26
